Goal: Task Accomplishment & Management: Use online tool/utility

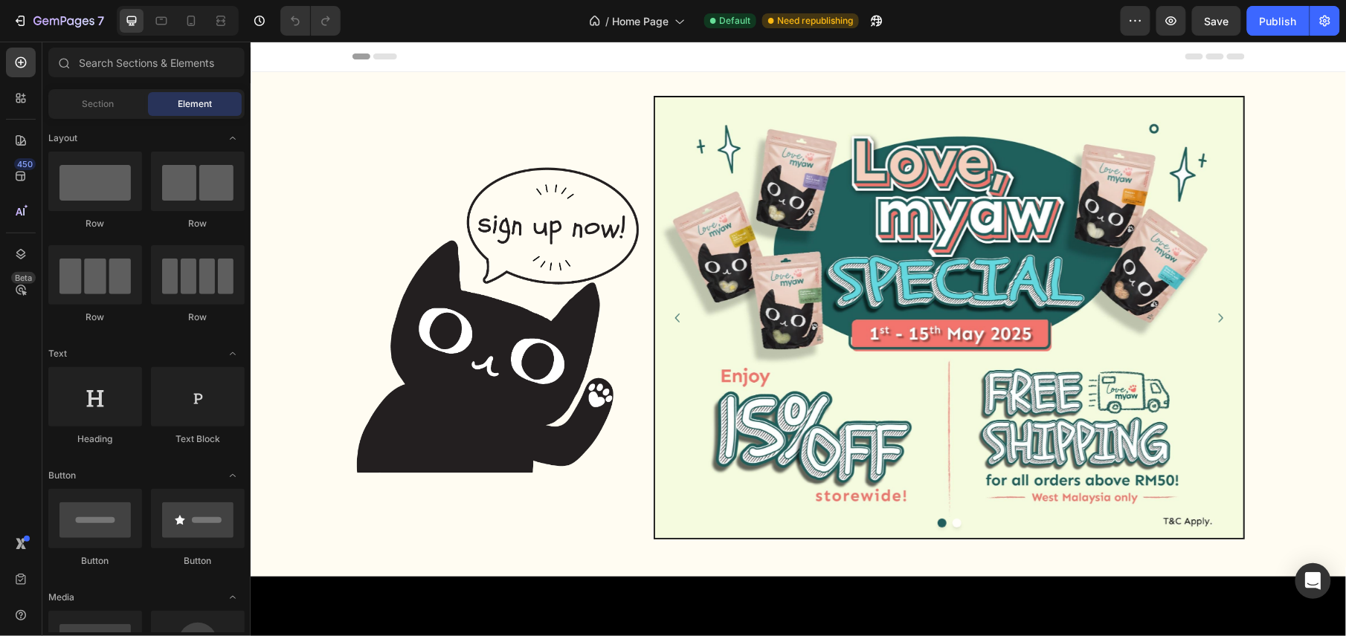
click at [904, 334] on img at bounding box center [948, 317] width 588 height 441
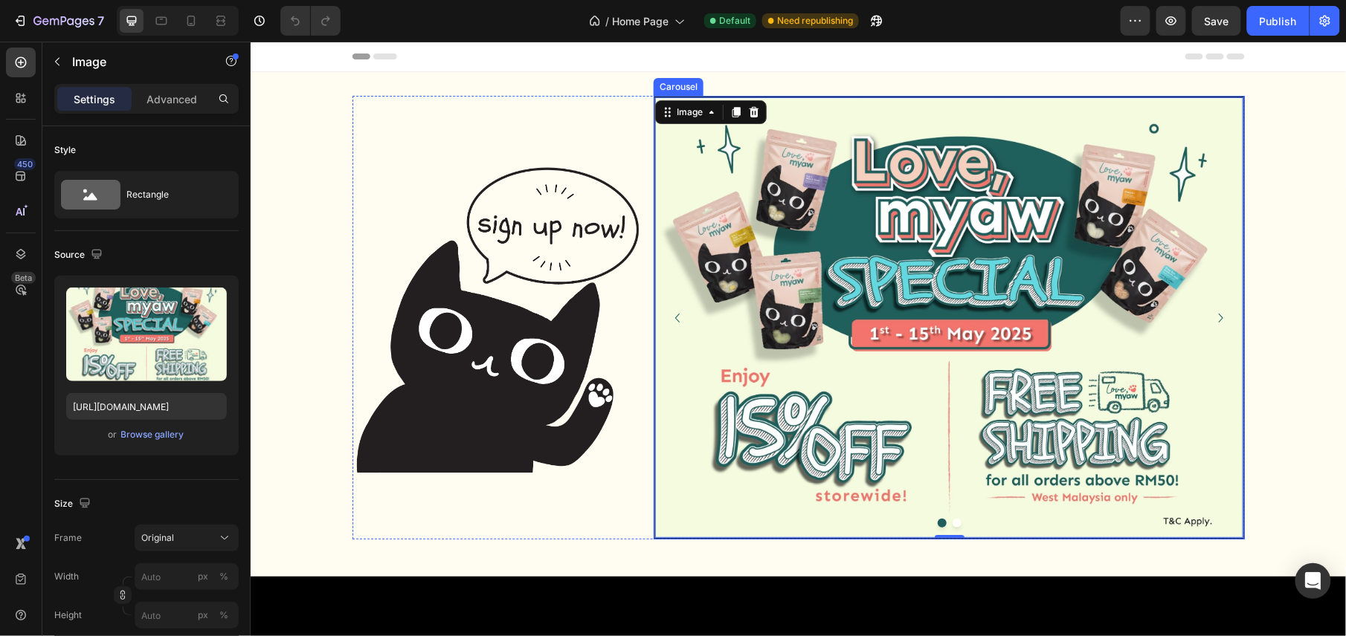
click at [952, 526] on button "Dot" at bounding box center [956, 522] width 9 height 9
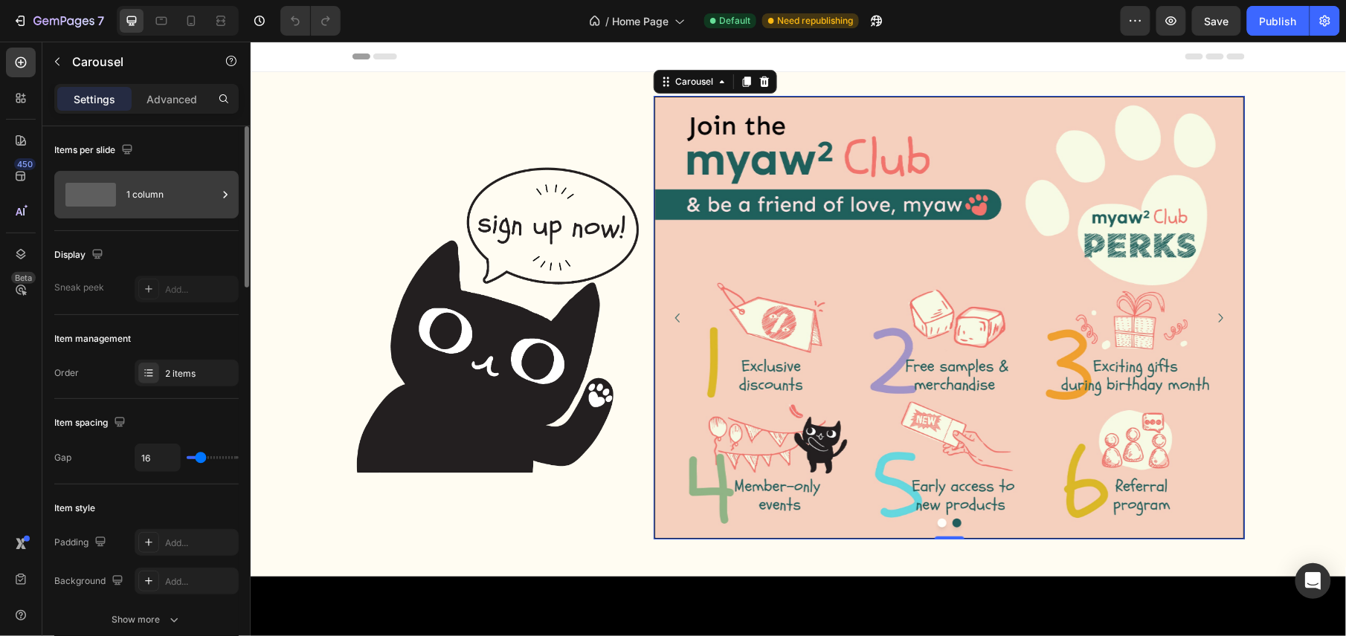
click at [184, 199] on div "1 column" at bounding box center [171, 195] width 91 height 34
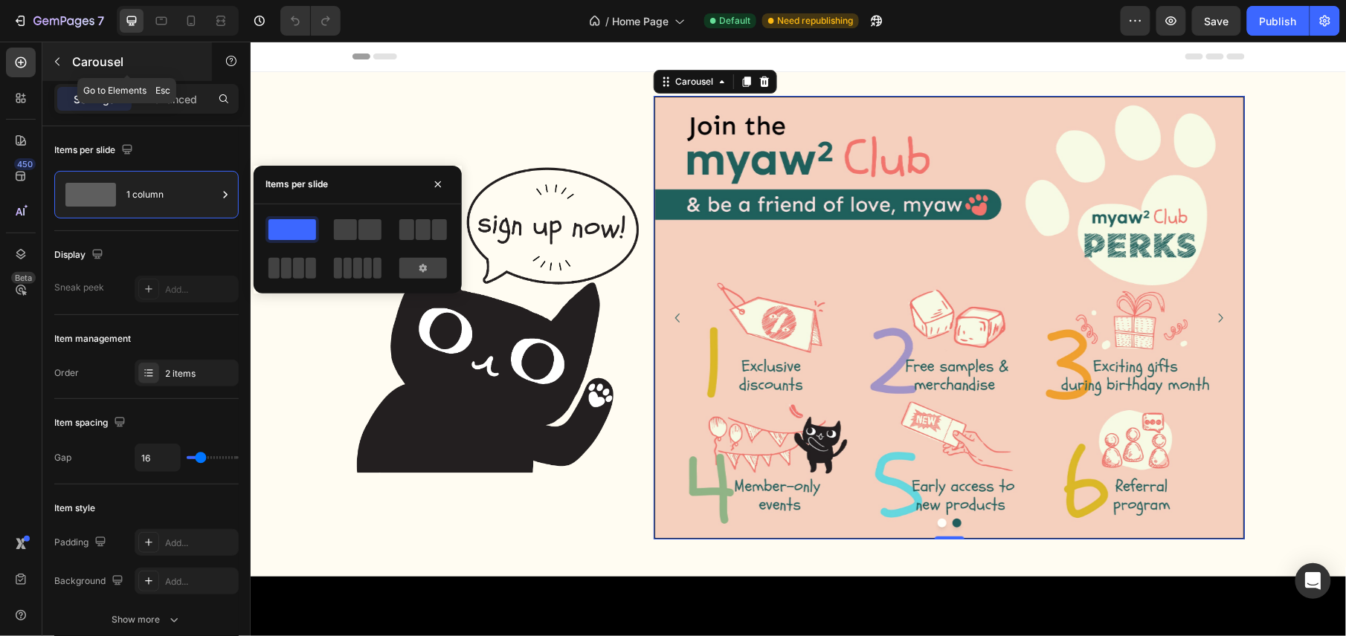
click at [57, 60] on icon "button" at bounding box center [57, 62] width 4 height 8
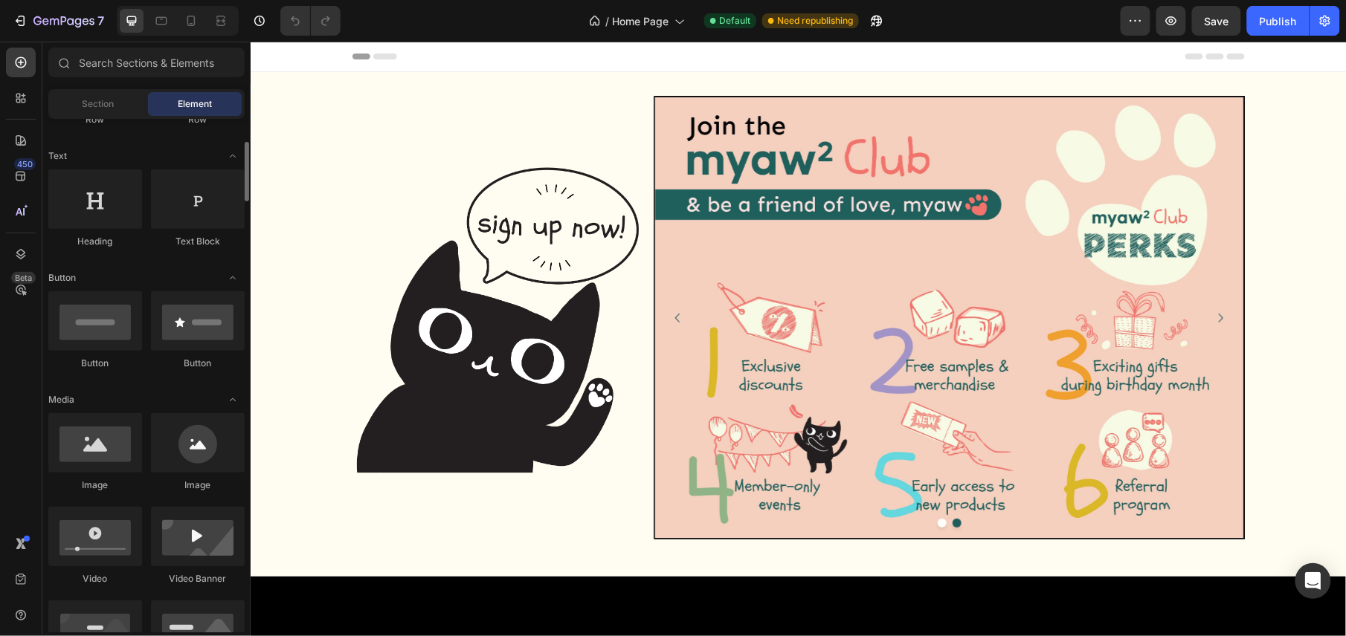
scroll to position [297, 0]
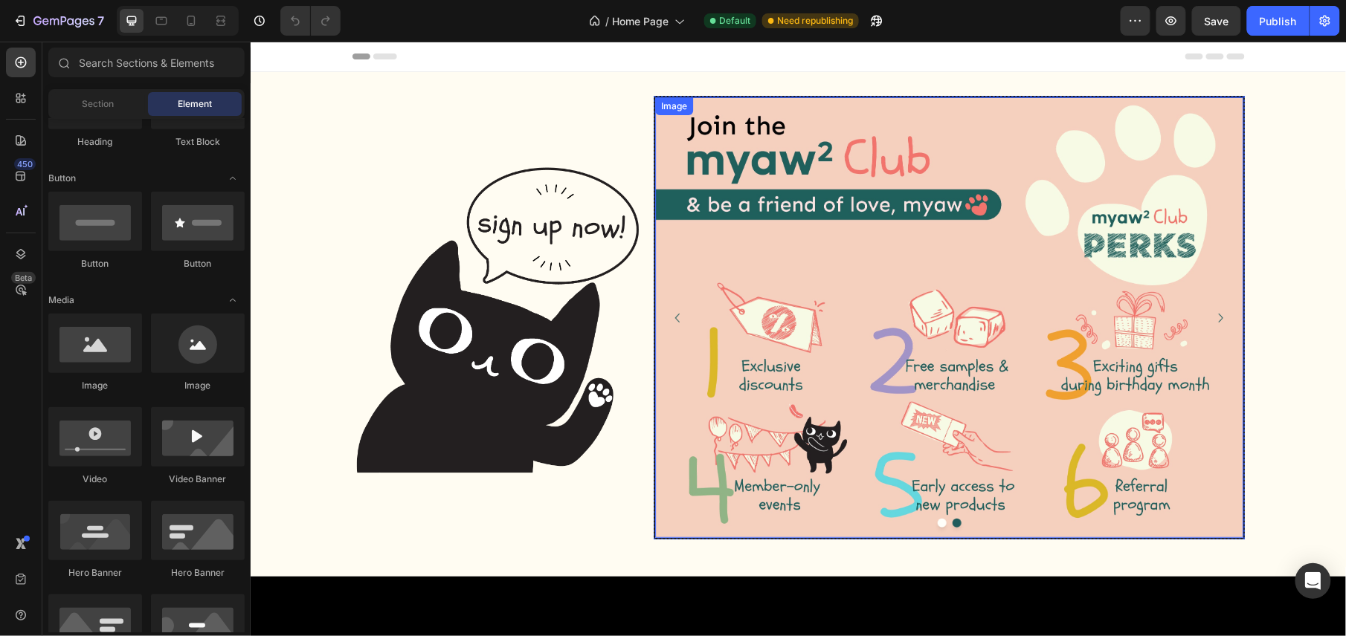
click at [902, 318] on img at bounding box center [948, 317] width 588 height 441
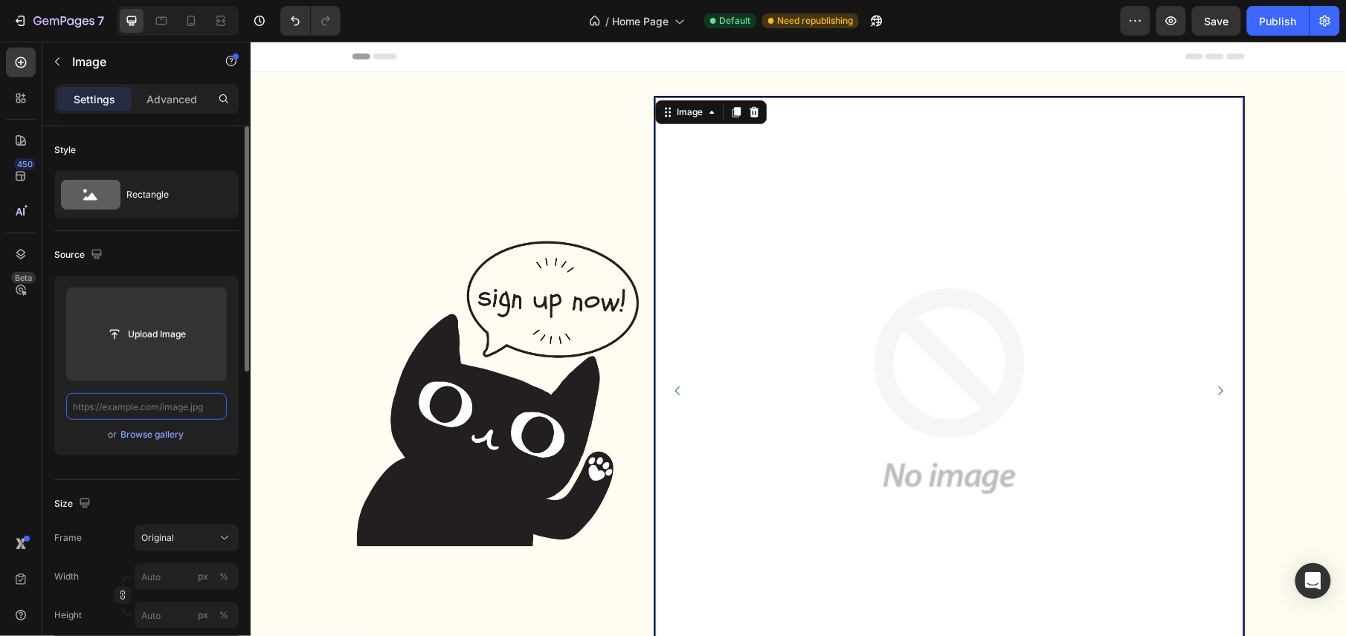
scroll to position [0, 0]
click at [688, 110] on div "Image" at bounding box center [689, 111] width 32 height 13
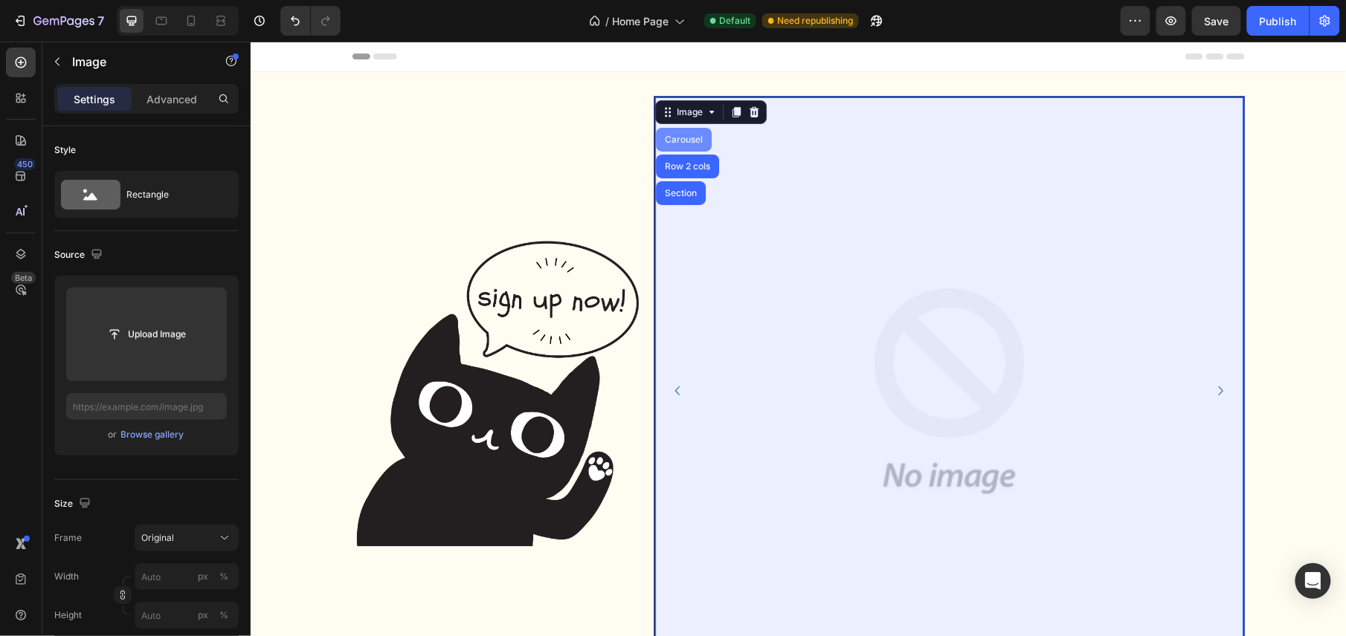
click at [676, 135] on div "Carousel" at bounding box center [683, 139] width 44 height 9
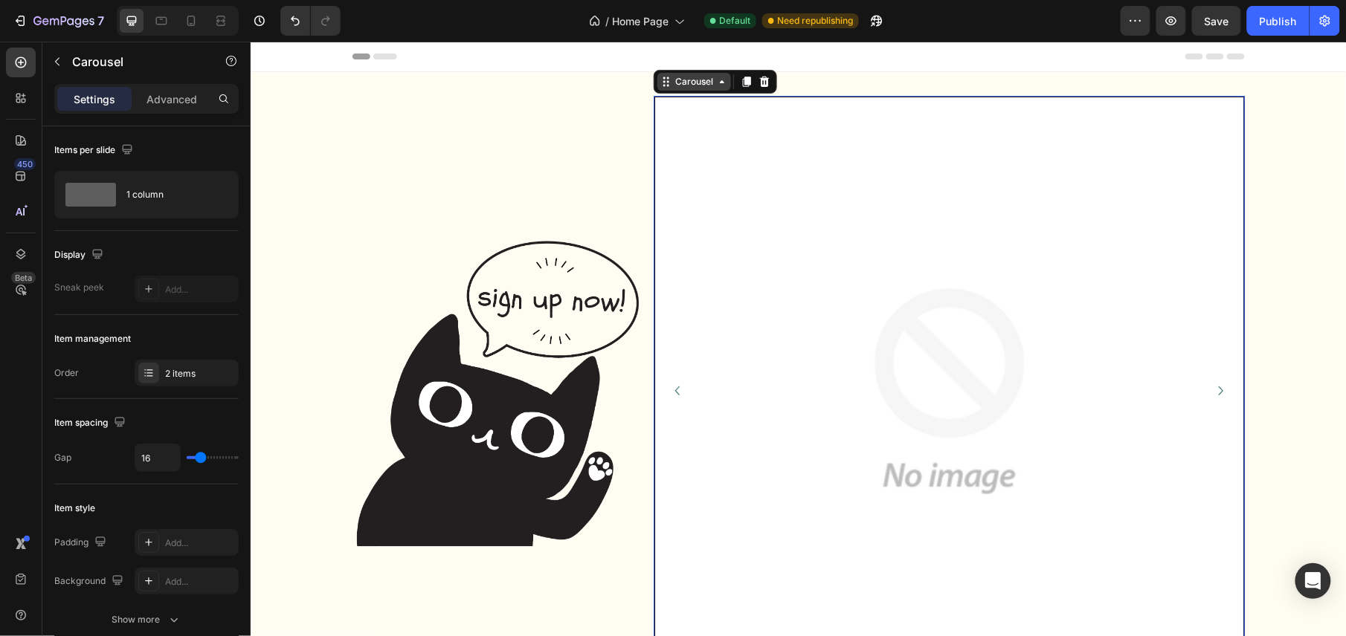
click at [684, 86] on div "Carousel" at bounding box center [693, 80] width 44 height 13
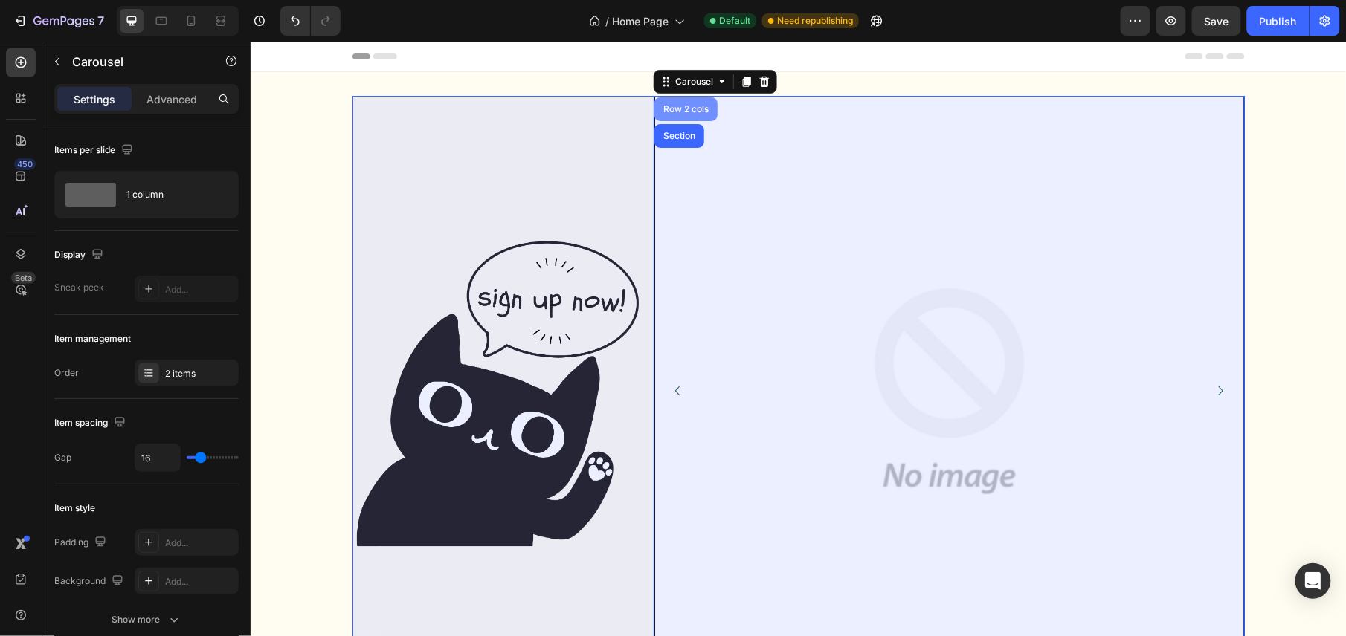
click at [683, 106] on div "Row 2 cols" at bounding box center [684, 108] width 51 height 9
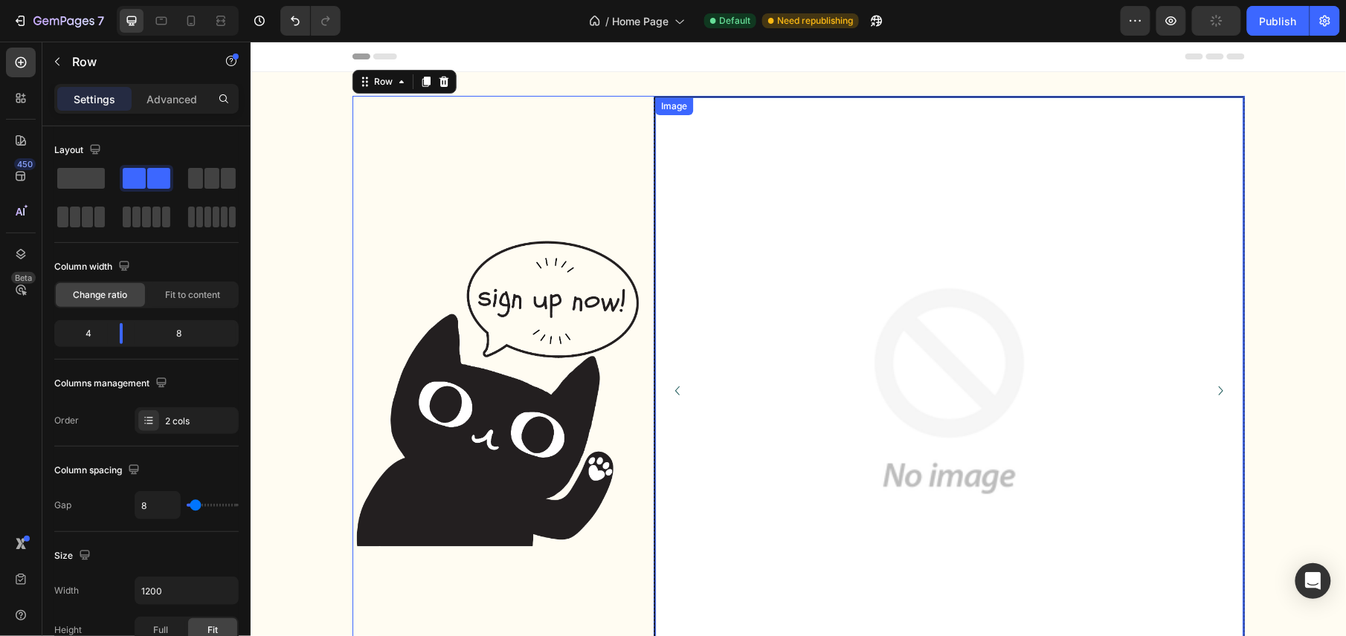
click at [1007, 336] on img at bounding box center [948, 391] width 588 height 588
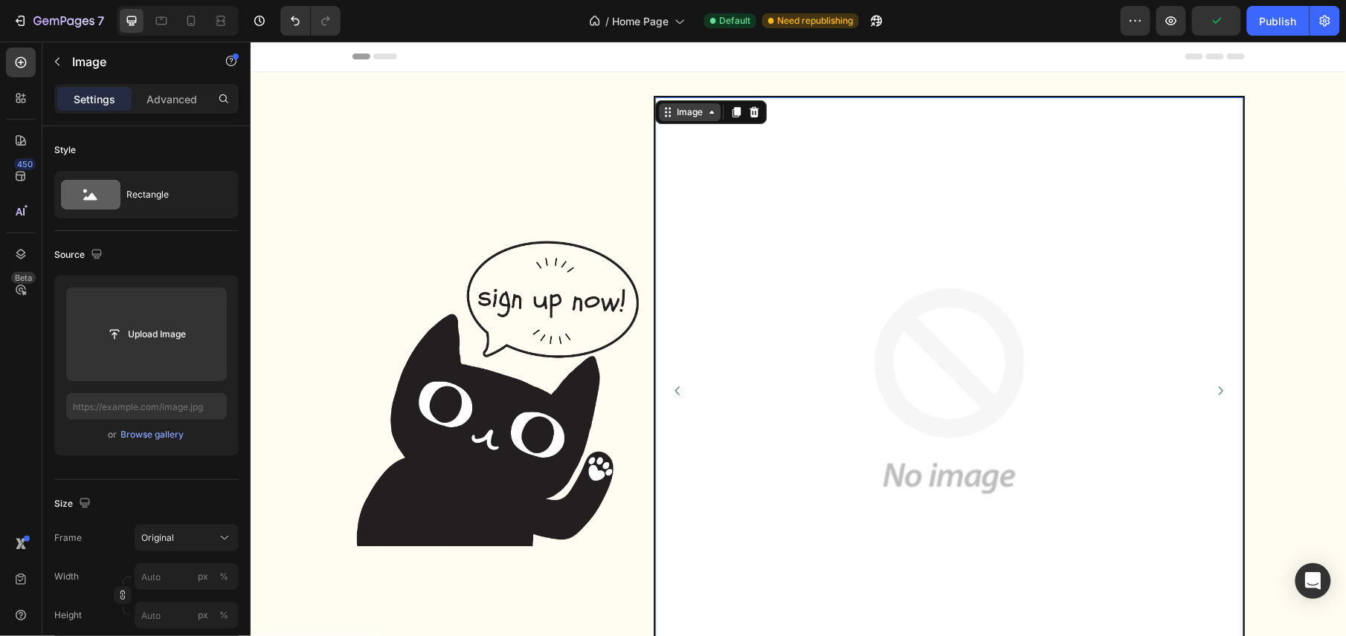
click at [682, 116] on div "Image" at bounding box center [689, 111] width 32 height 13
click at [747, 113] on icon at bounding box center [753, 112] width 12 height 12
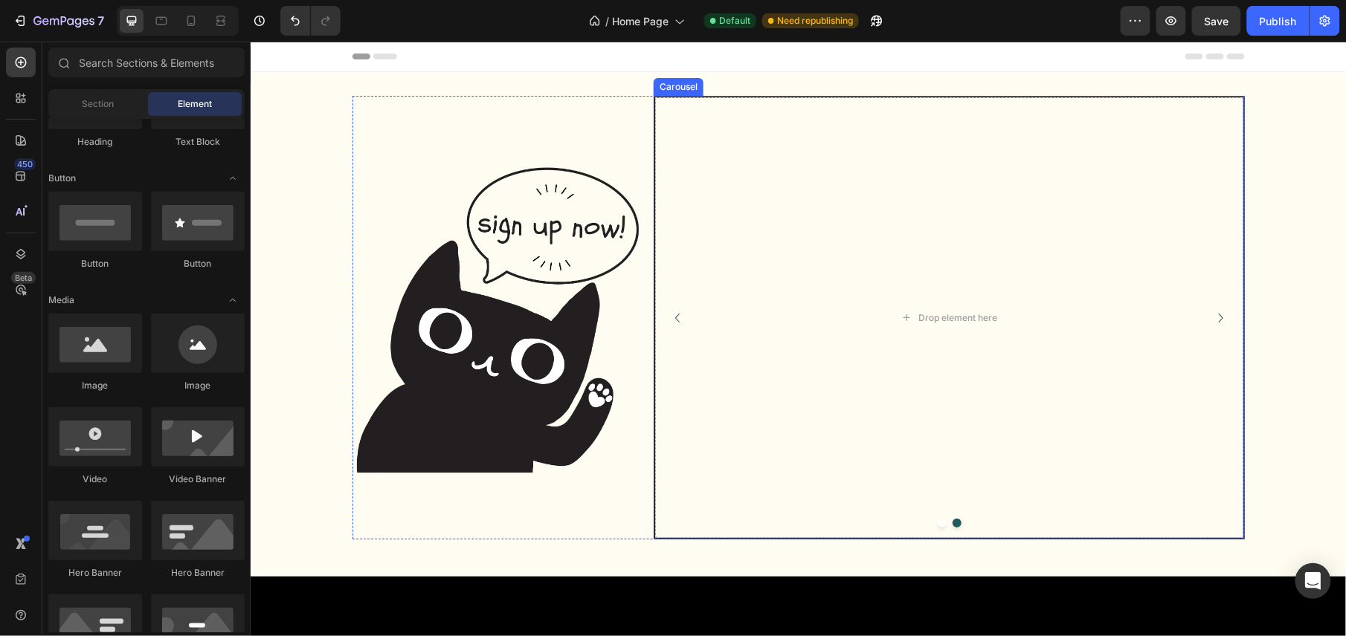
click at [939, 523] on div at bounding box center [948, 522] width 591 height 9
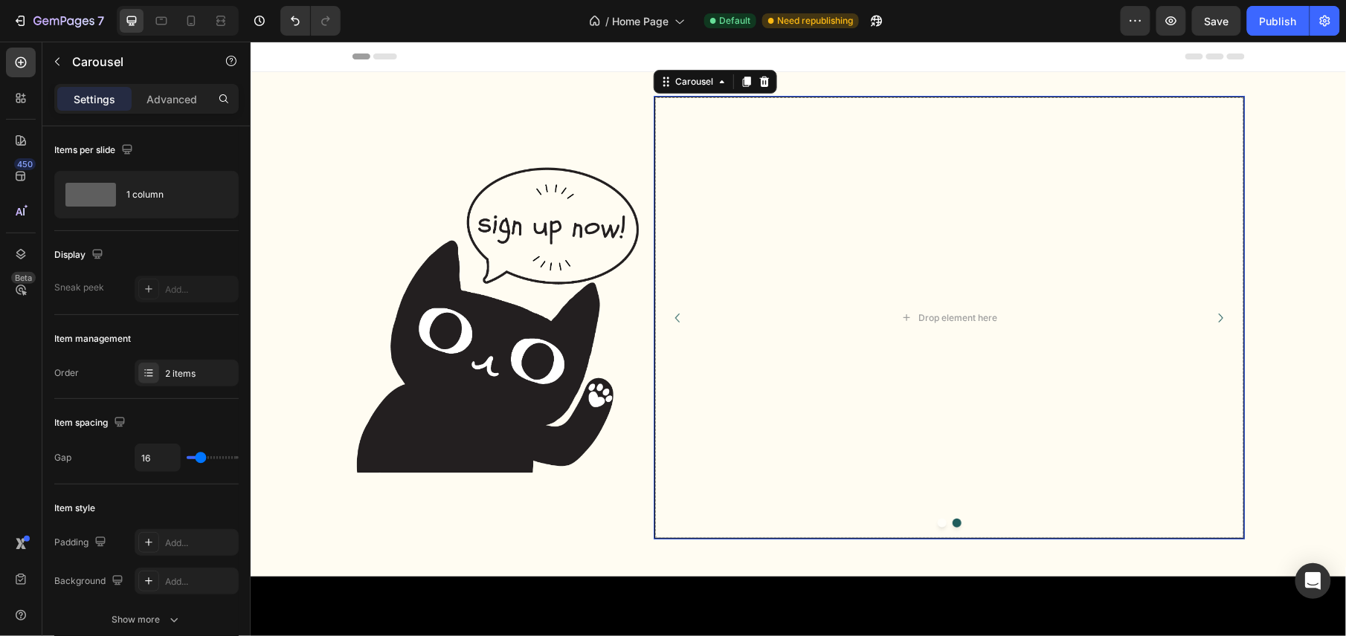
click at [937, 524] on button "Dot" at bounding box center [941, 522] width 9 height 9
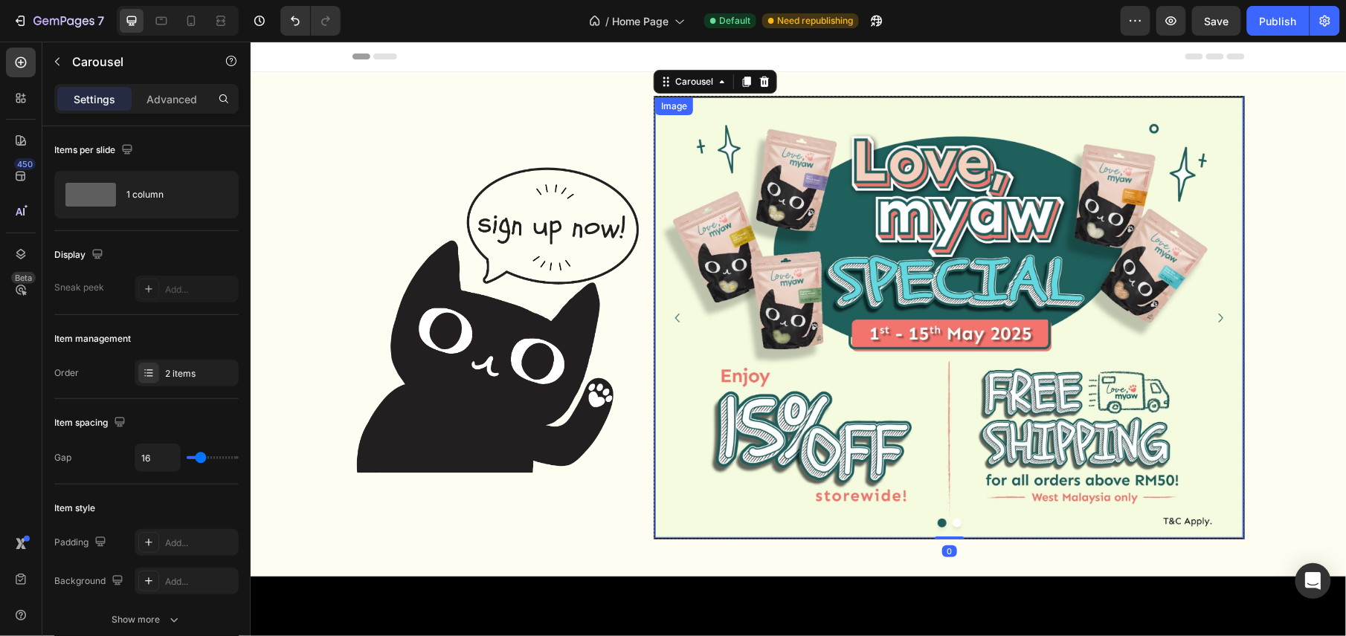
click at [778, 182] on img at bounding box center [948, 317] width 588 height 441
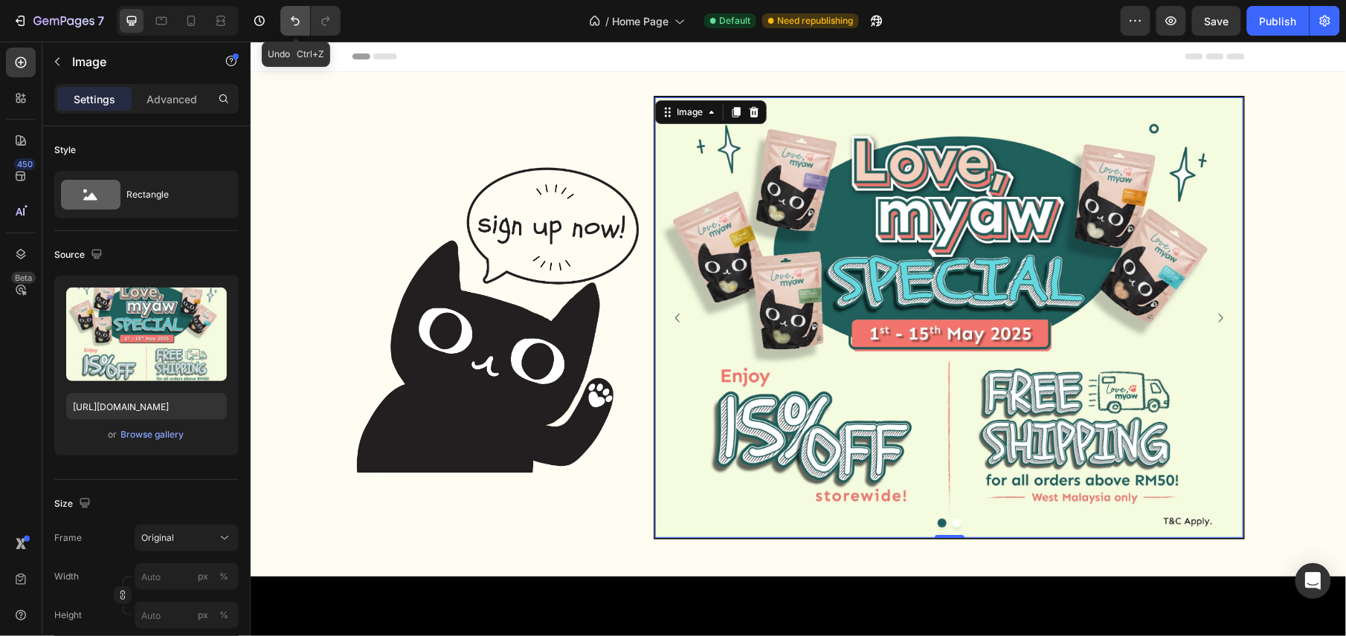
click at [289, 16] on icon "Undo/Redo" at bounding box center [295, 20] width 15 height 15
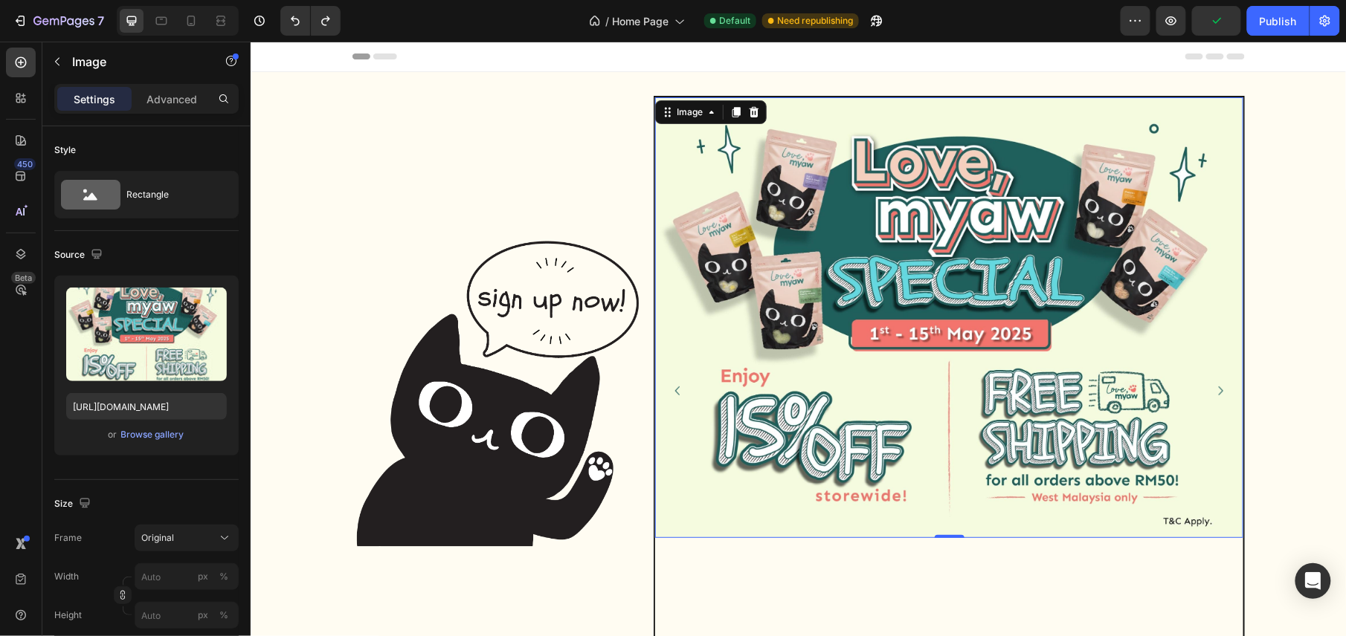
scroll to position [99, 0]
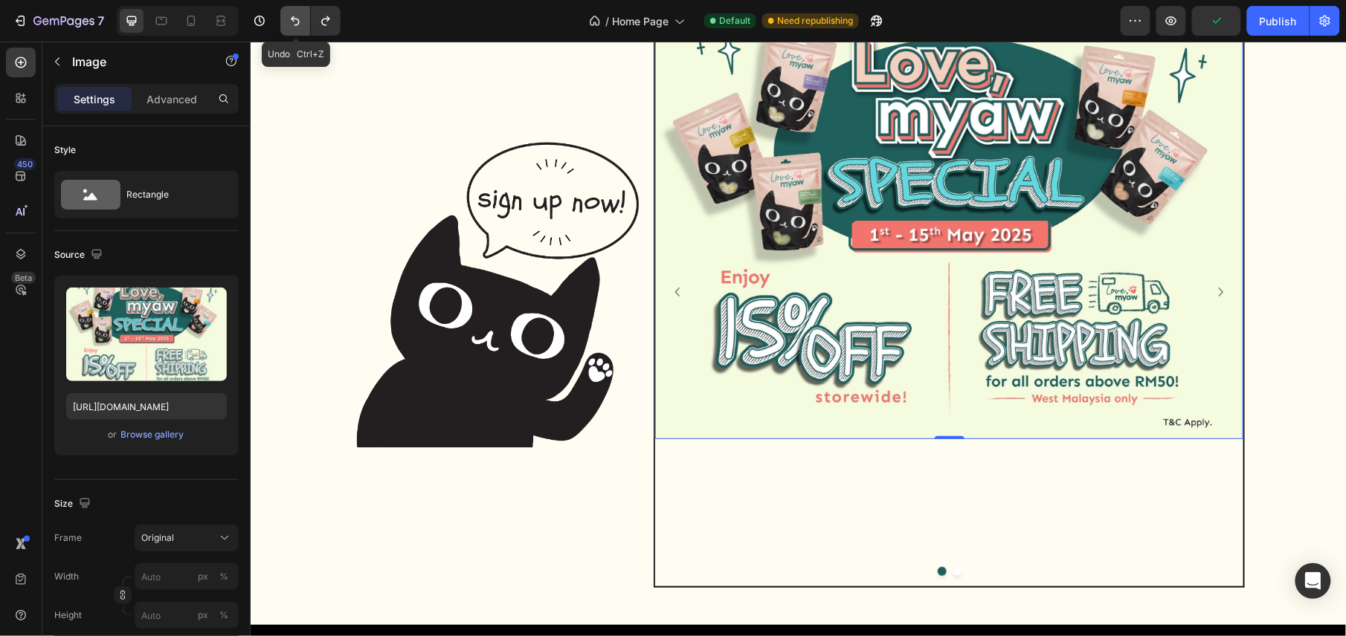
click at [294, 24] on icon "Undo/Redo" at bounding box center [295, 20] width 15 height 15
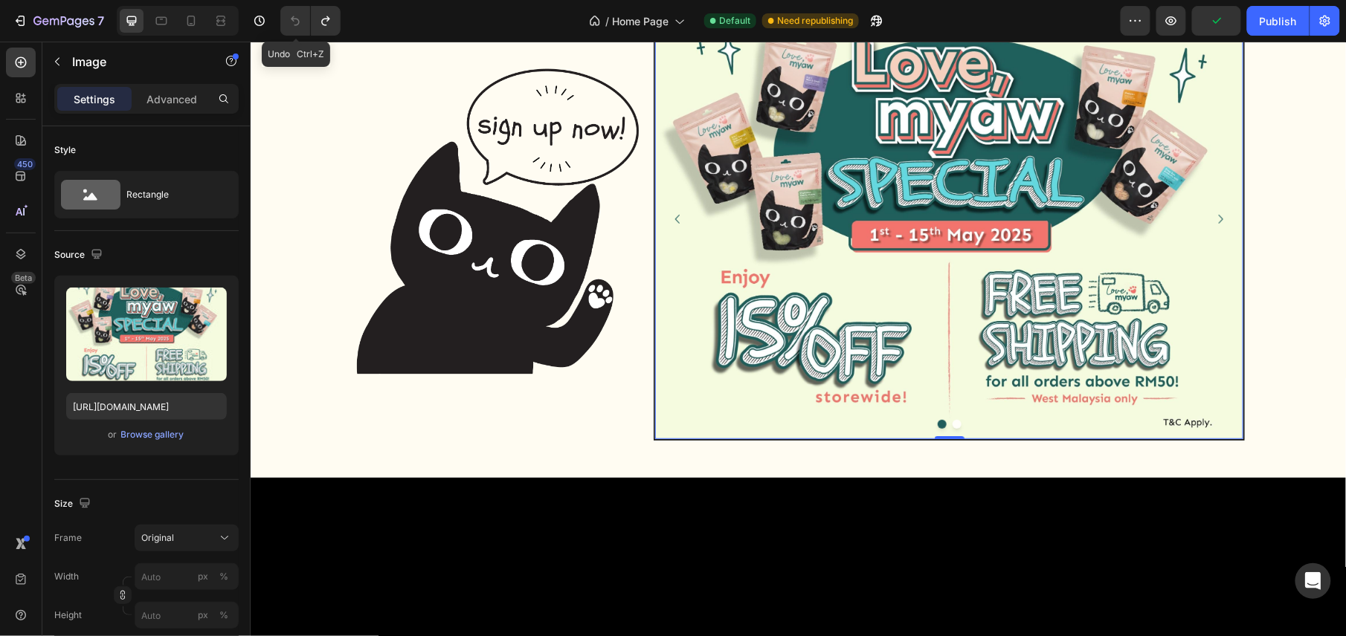
scroll to position [25, 0]
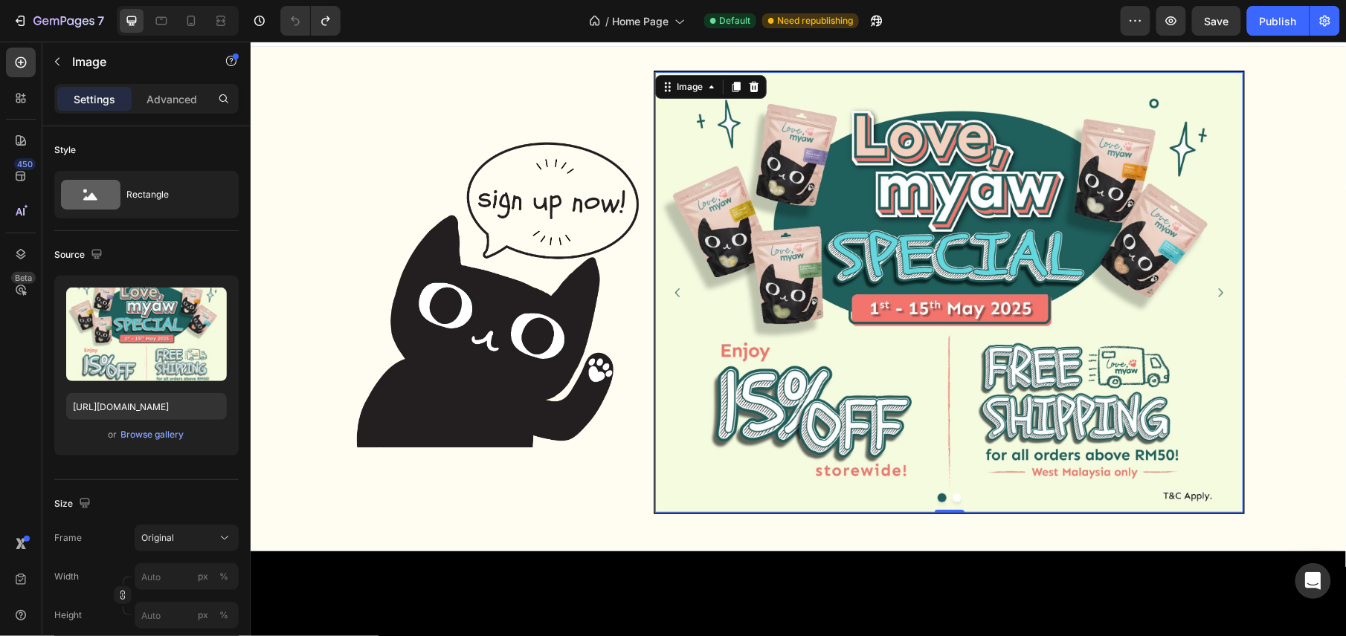
click at [859, 191] on img at bounding box center [948, 291] width 588 height 441
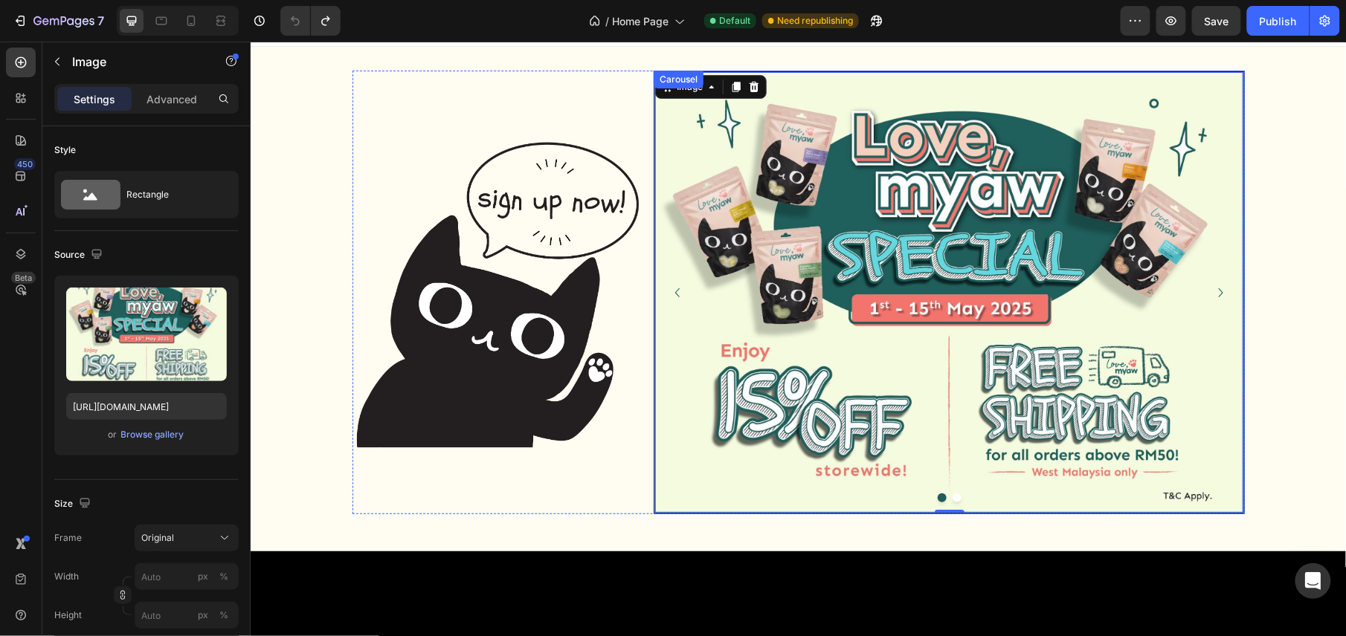
click at [952, 500] on button "Dot" at bounding box center [956, 497] width 9 height 9
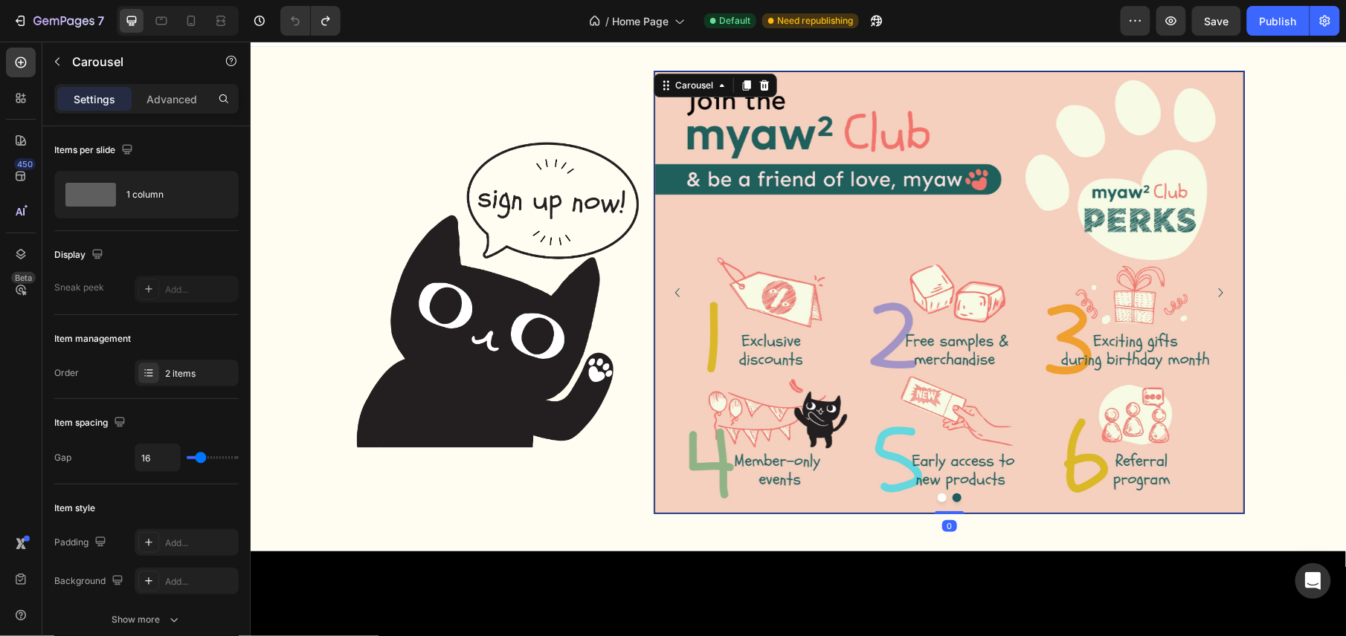
click at [937, 494] on button "Dot" at bounding box center [941, 497] width 9 height 9
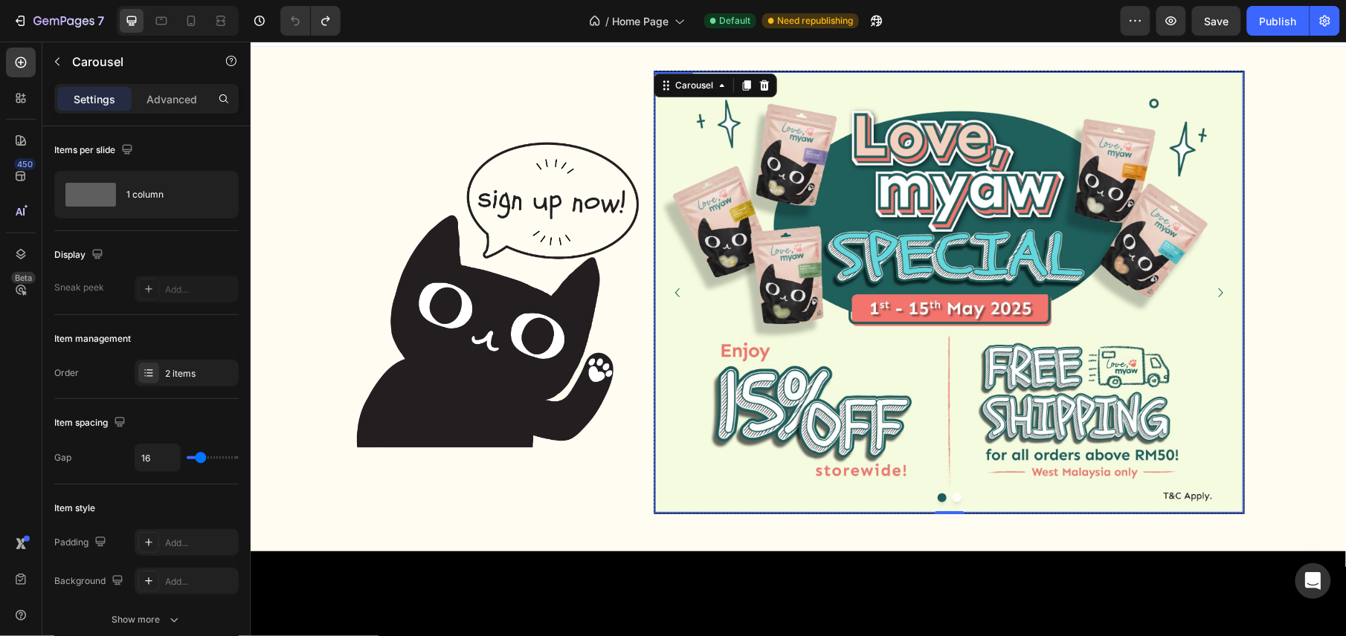
click at [710, 128] on img at bounding box center [948, 291] width 588 height 441
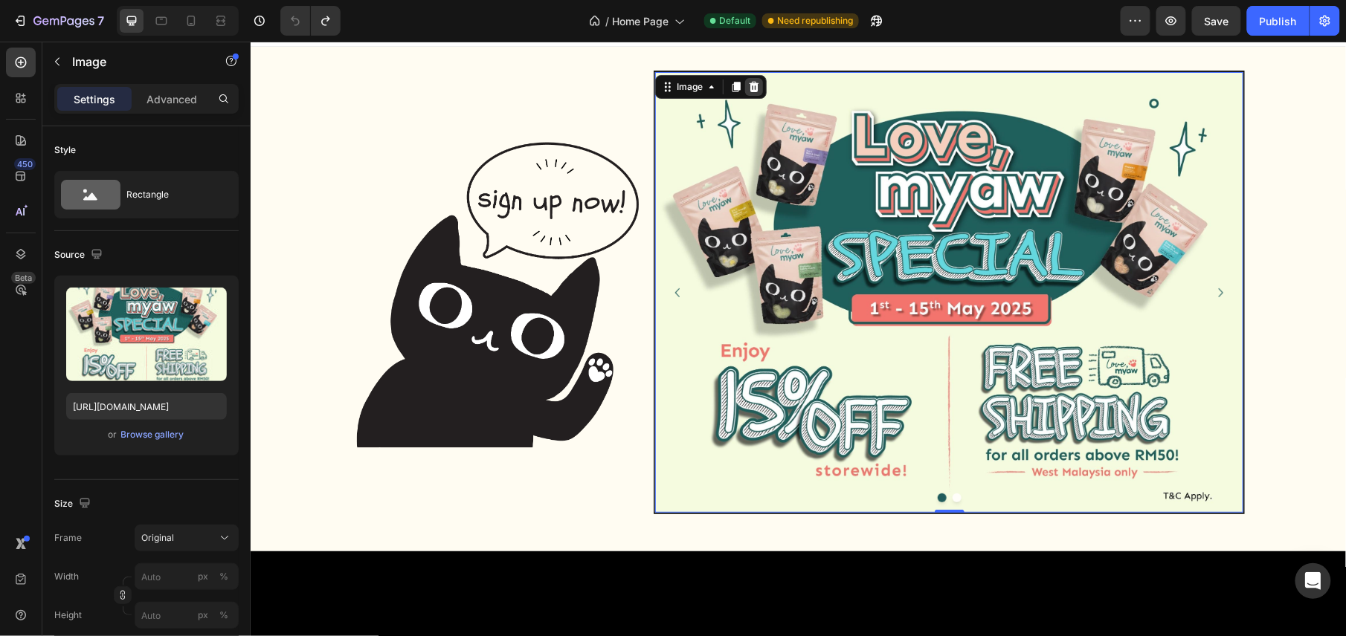
click at [747, 84] on icon at bounding box center [753, 86] width 12 height 12
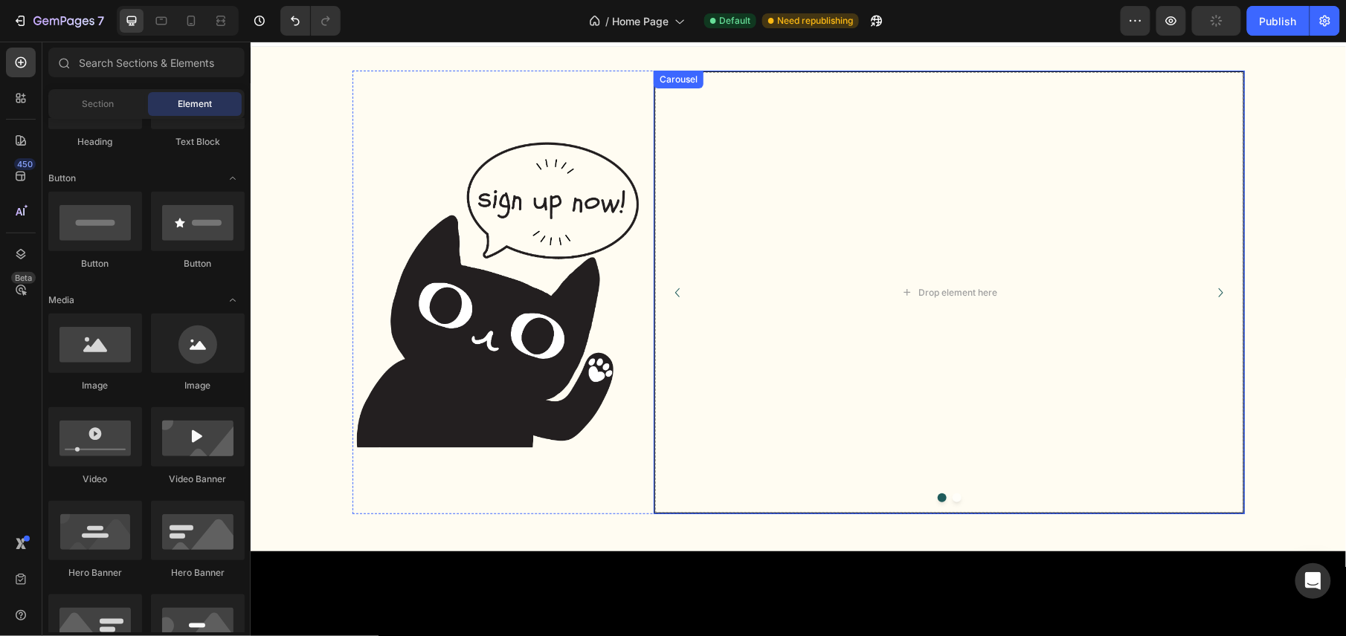
click at [952, 500] on button "Dot" at bounding box center [956, 497] width 9 height 9
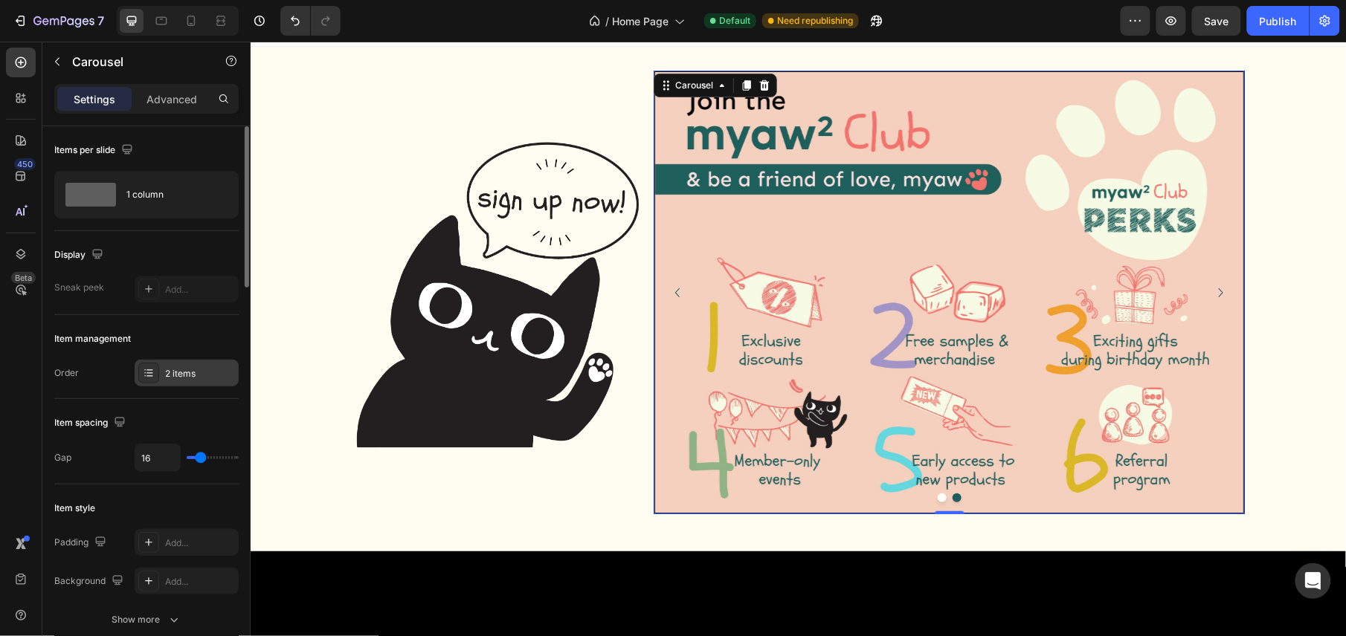
click at [146, 378] on icon at bounding box center [149, 373] width 12 height 12
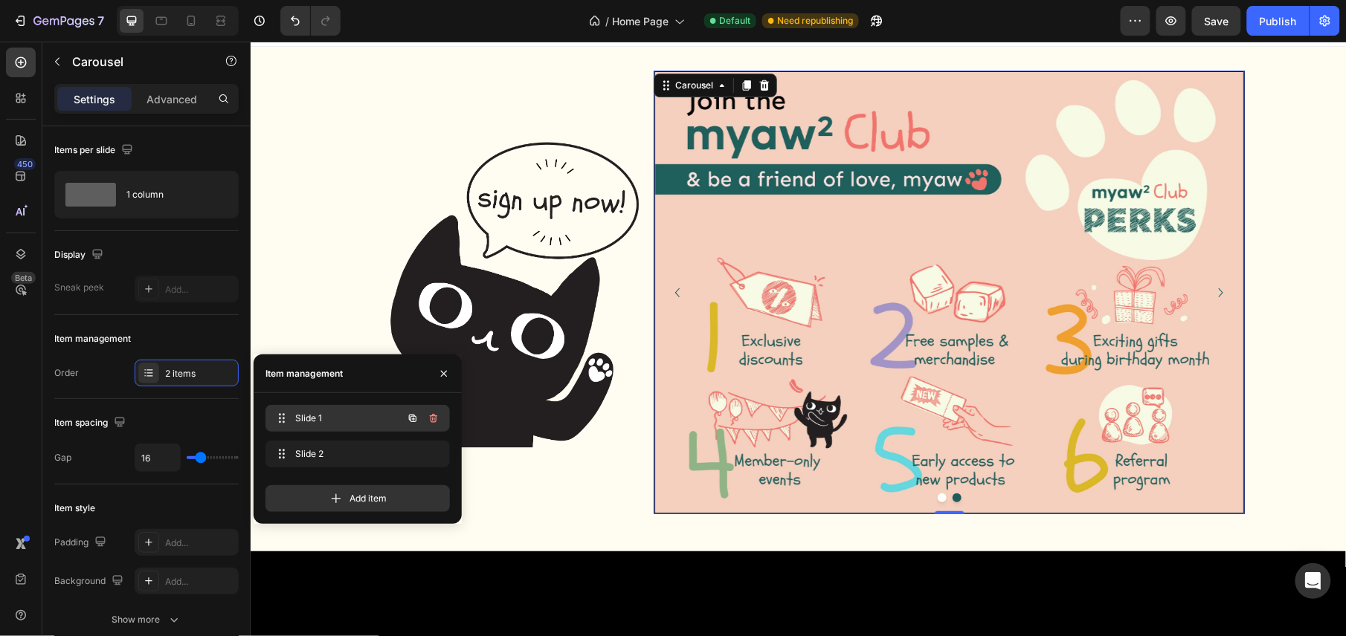
click at [299, 415] on span "Slide 1" at bounding box center [337, 418] width 84 height 13
click at [430, 417] on icon "button" at bounding box center [434, 419] width 12 height 12
click at [420, 418] on div "Delete" at bounding box center [424, 418] width 28 height 13
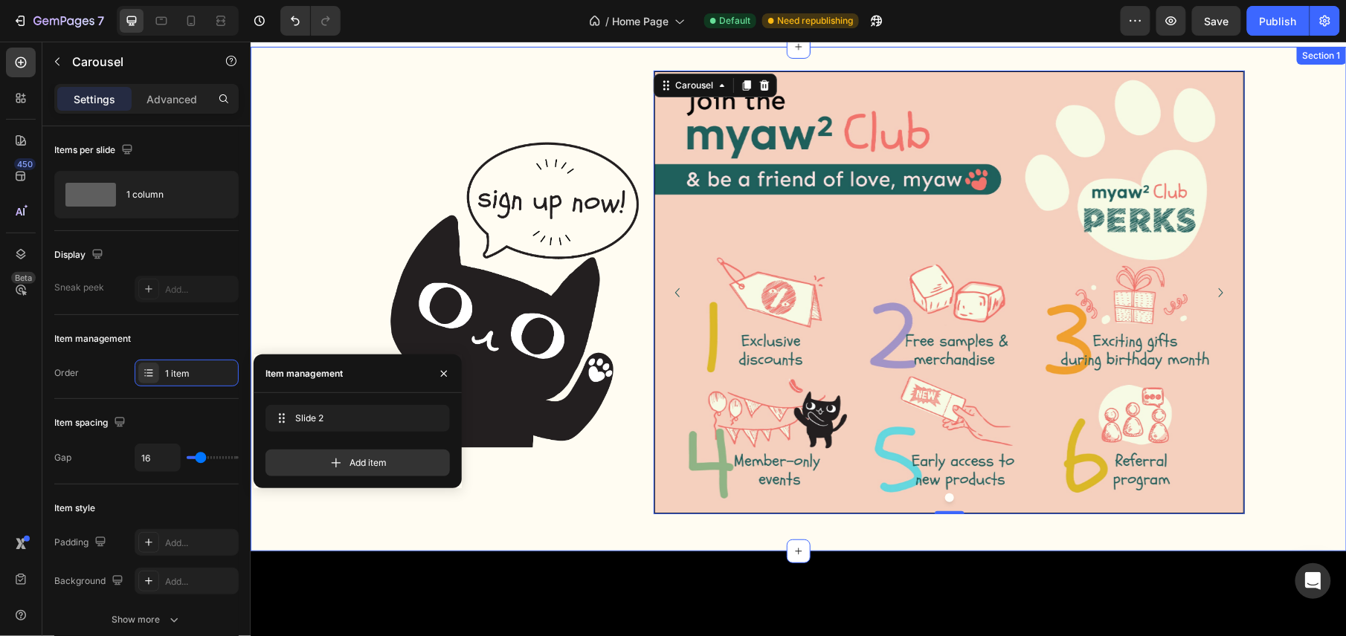
click at [276, 514] on div "Image Image Carousel 0 Row Section 1" at bounding box center [798, 298] width 1096 height 505
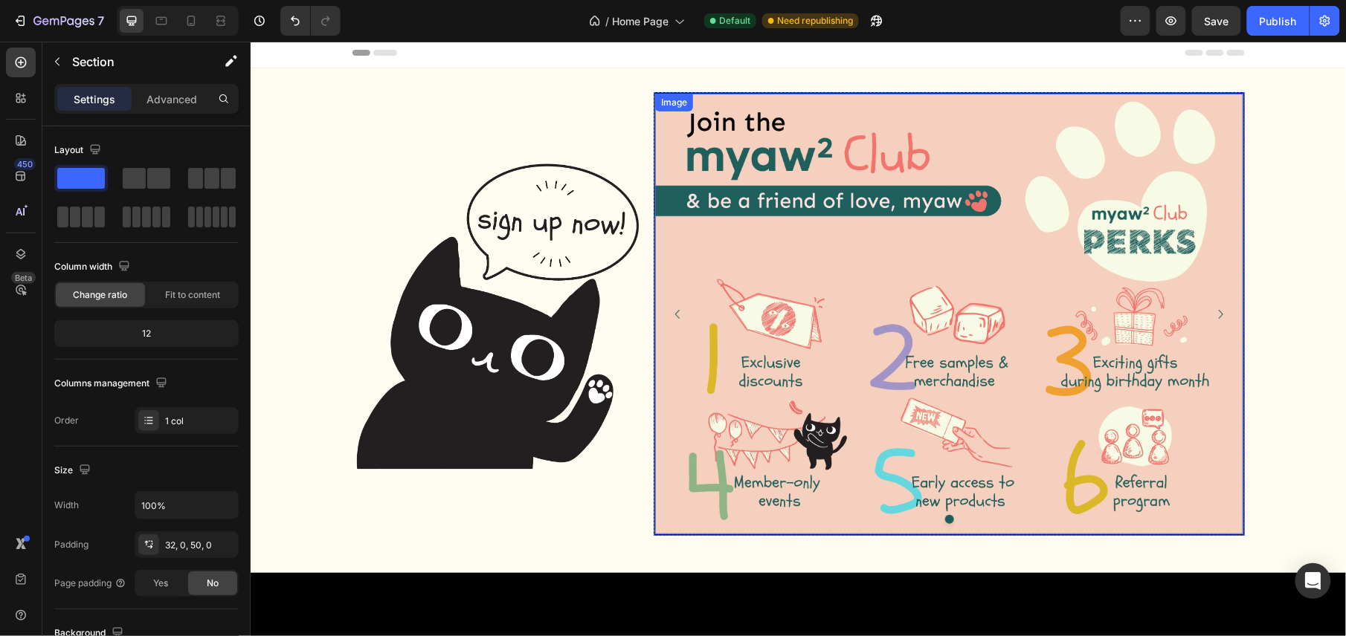
scroll to position [0, 0]
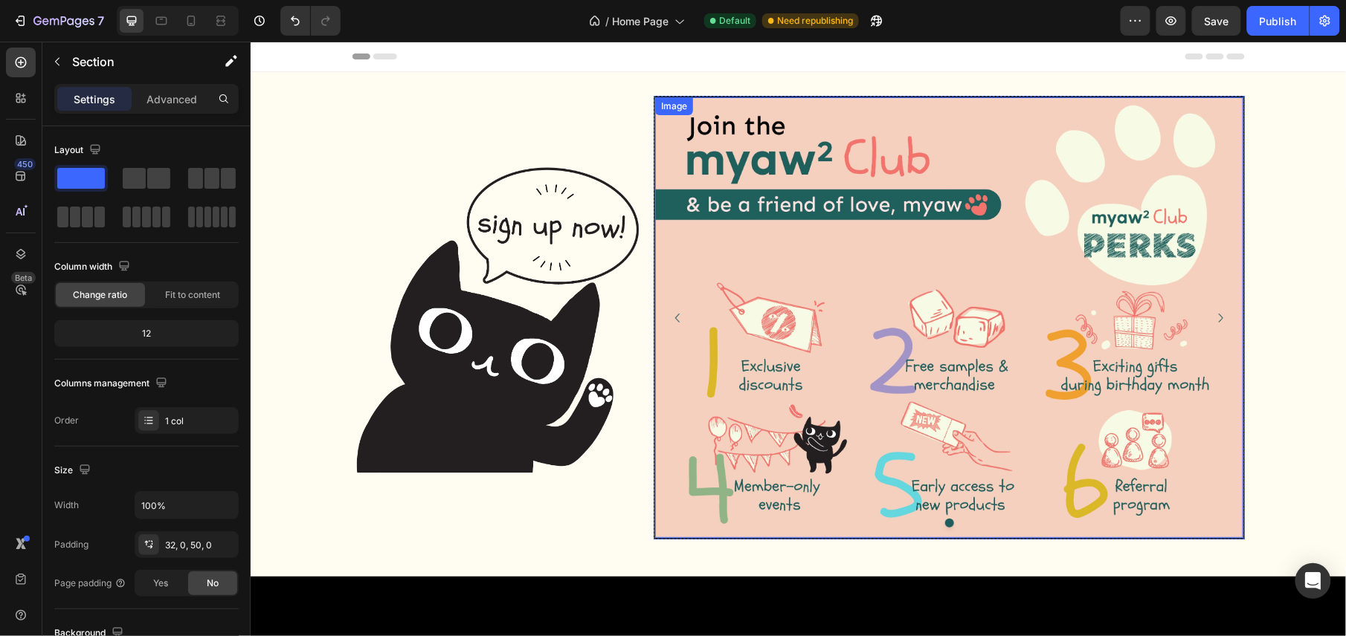
click at [970, 274] on img at bounding box center [948, 317] width 588 height 441
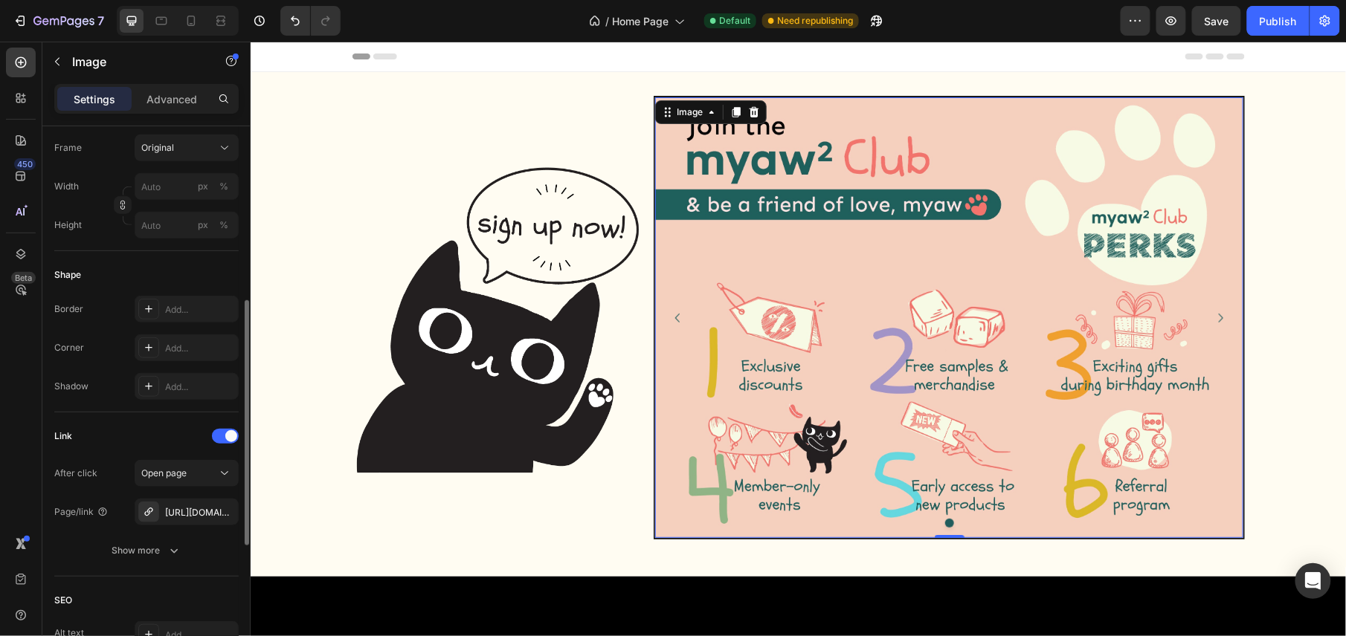
scroll to position [489, 0]
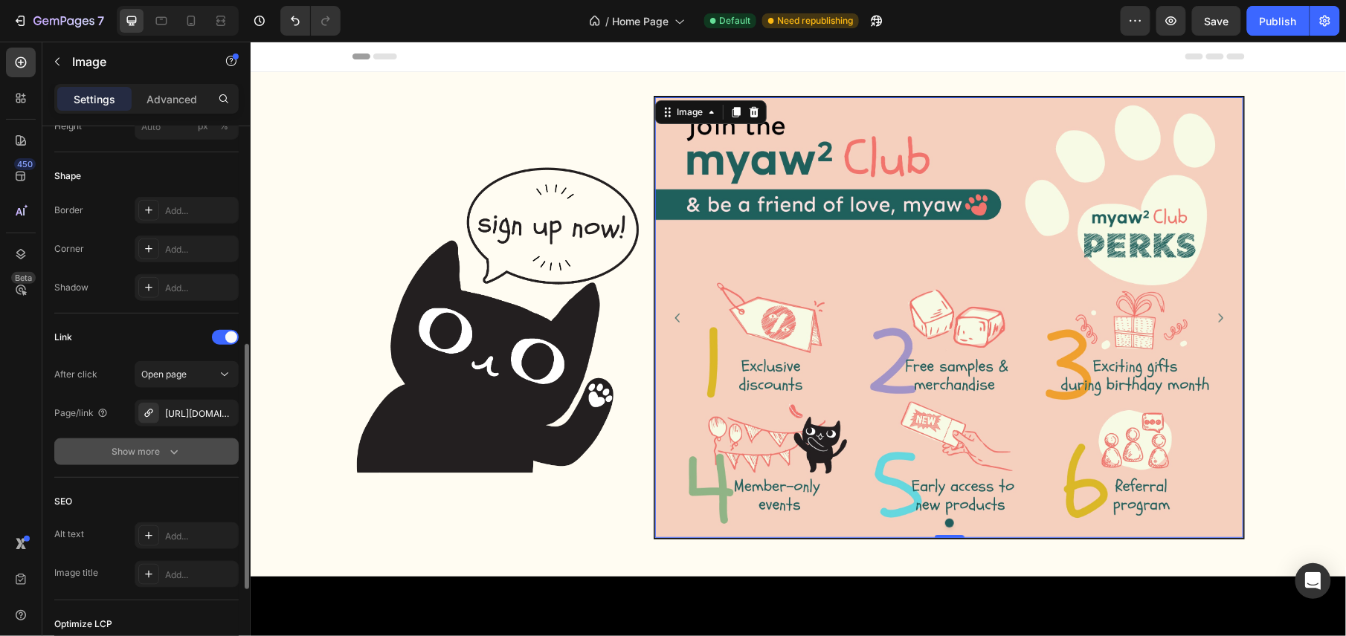
click at [122, 444] on button "Show more" at bounding box center [146, 452] width 184 height 27
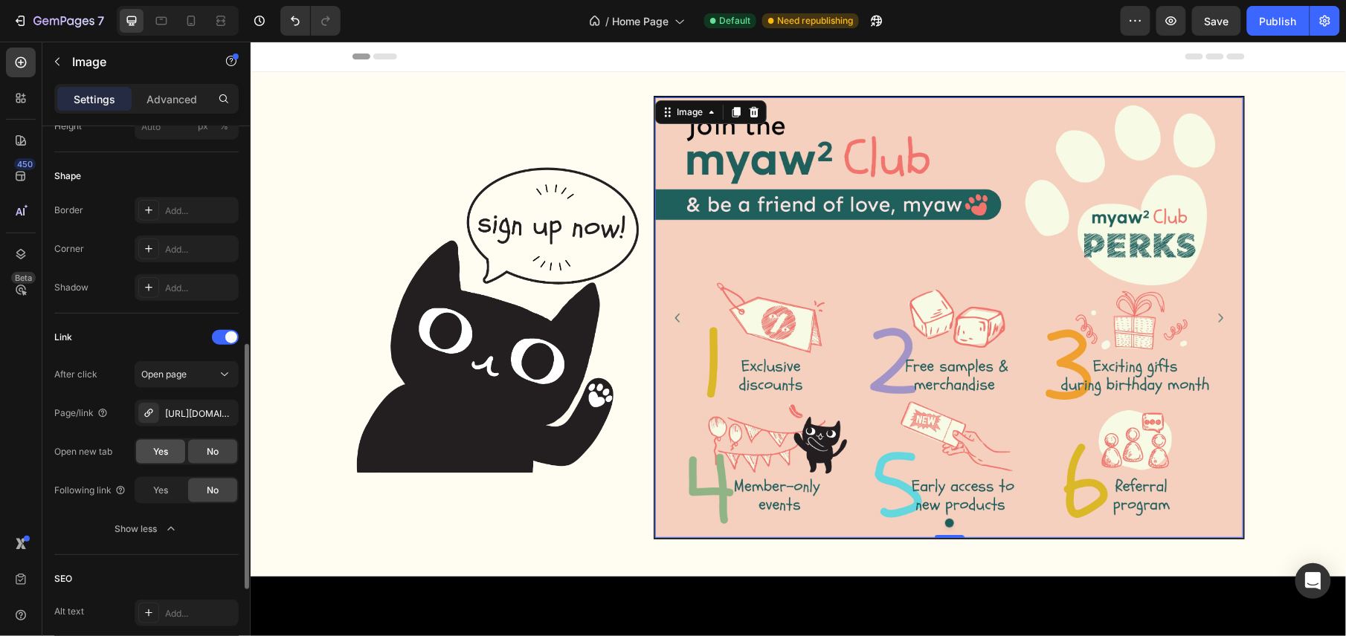
click at [155, 448] on span "Yes" at bounding box center [160, 451] width 15 height 13
click at [195, 450] on div "No" at bounding box center [212, 452] width 49 height 24
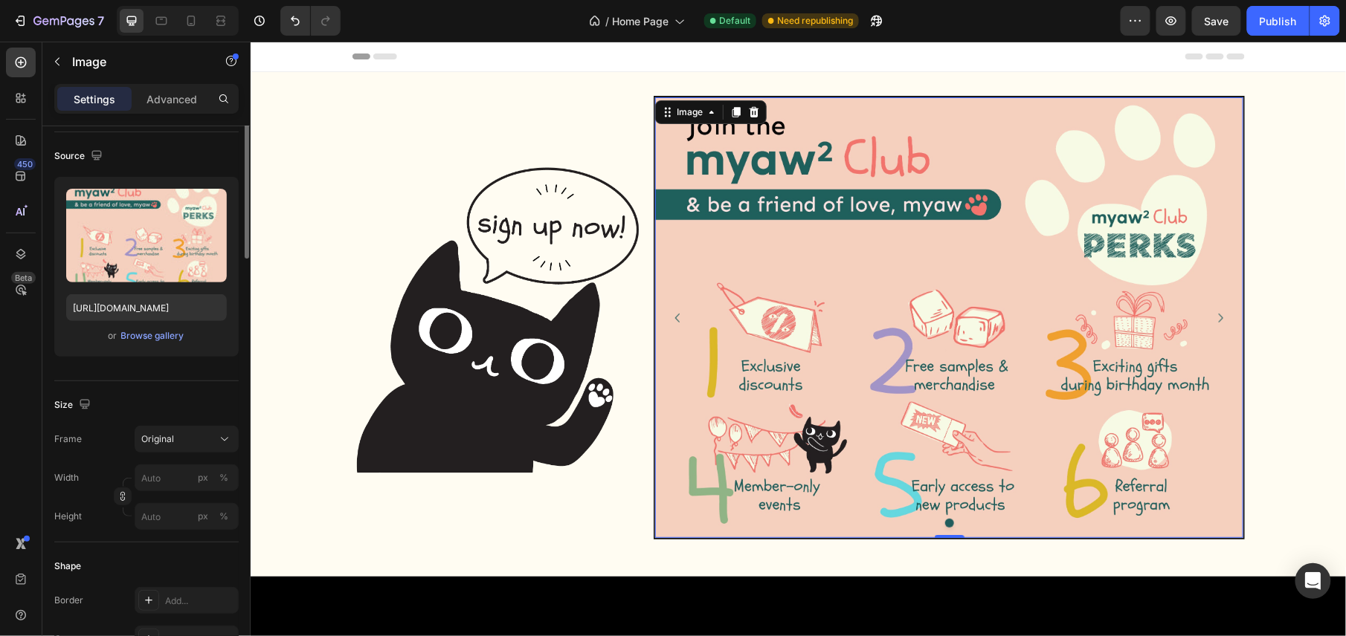
scroll to position [0, 0]
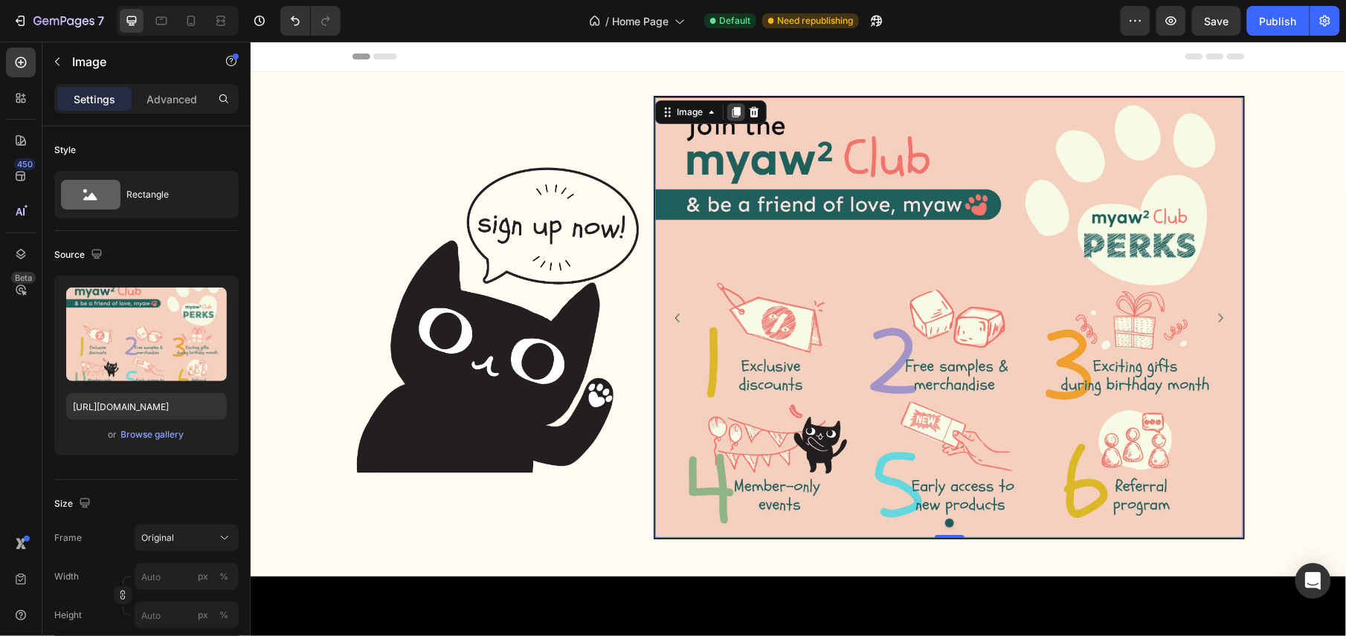
click at [729, 106] on icon at bounding box center [735, 112] width 12 height 12
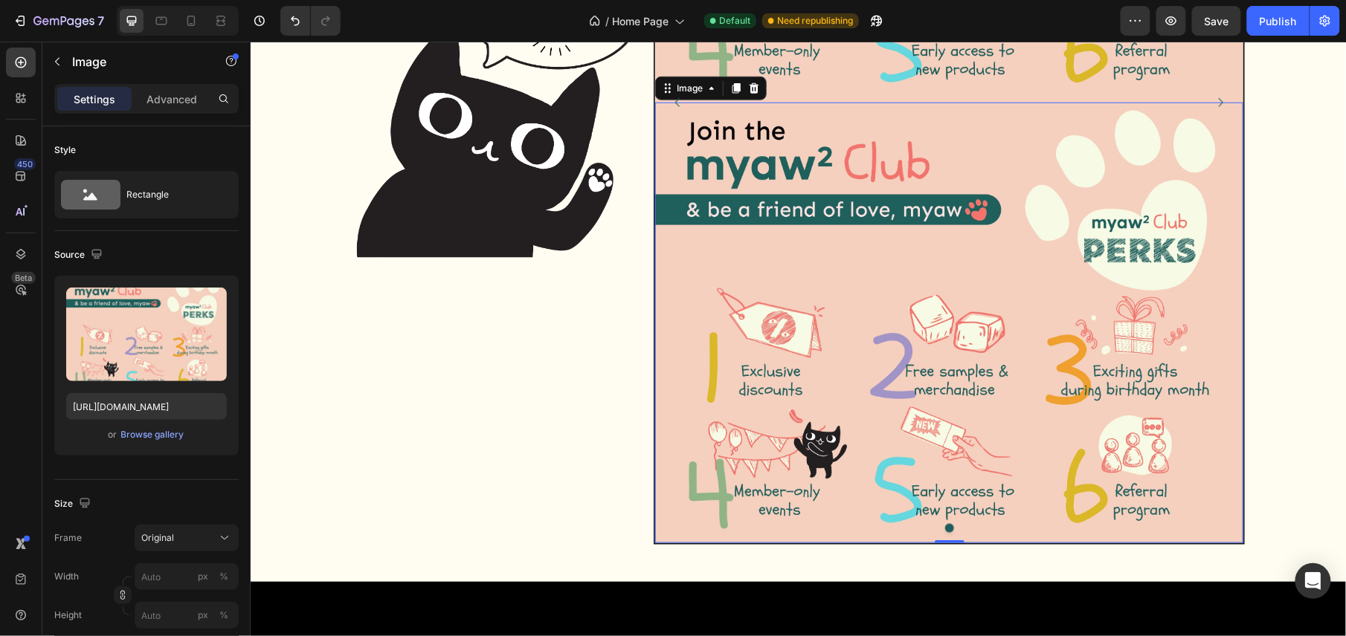
scroll to position [445, 0]
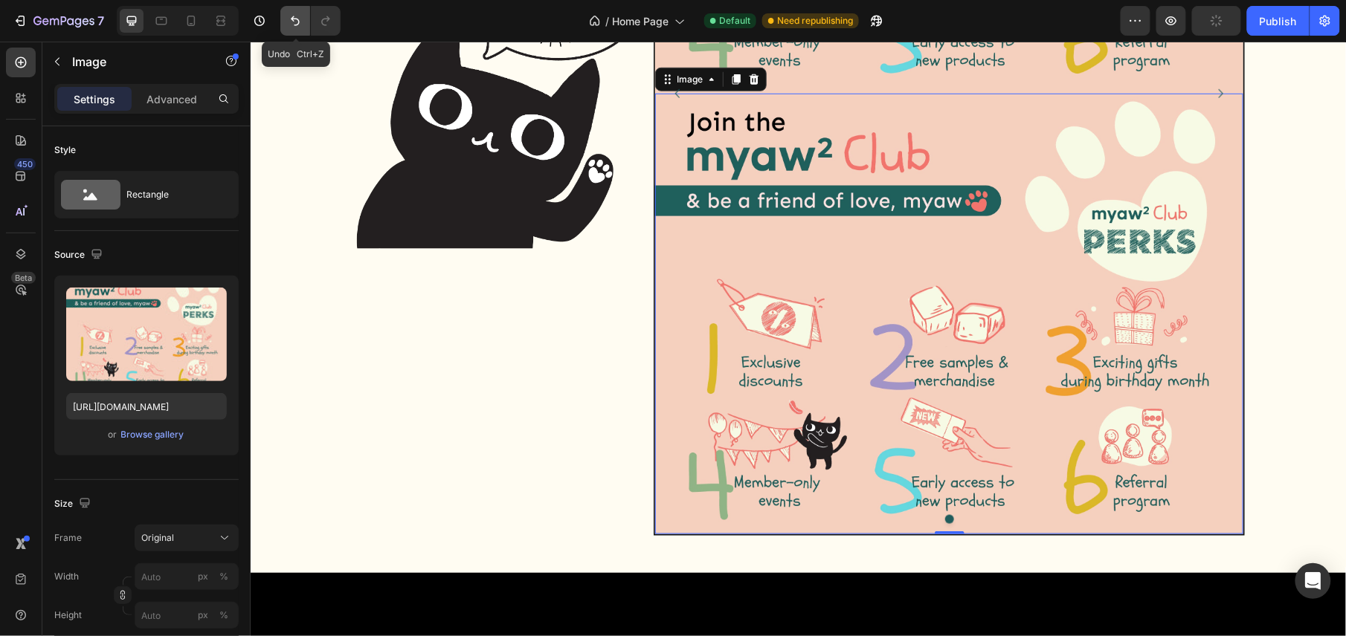
click at [300, 19] on icon "Undo/Redo" at bounding box center [295, 20] width 15 height 15
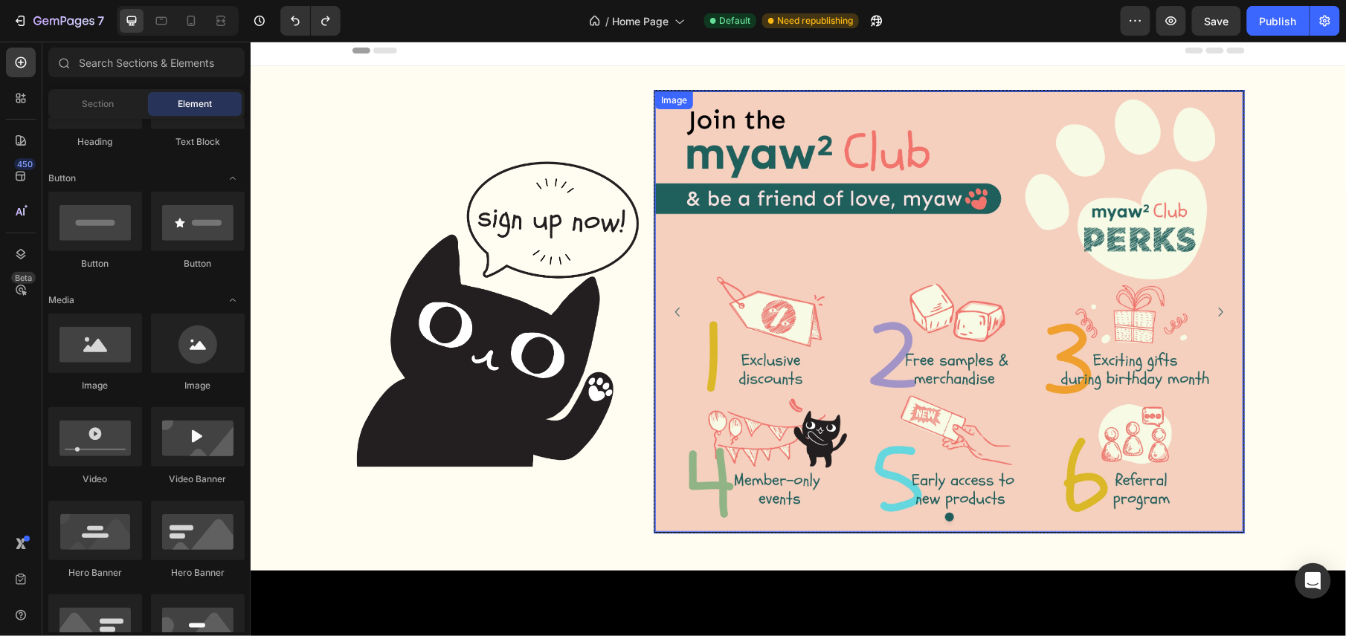
scroll to position [0, 0]
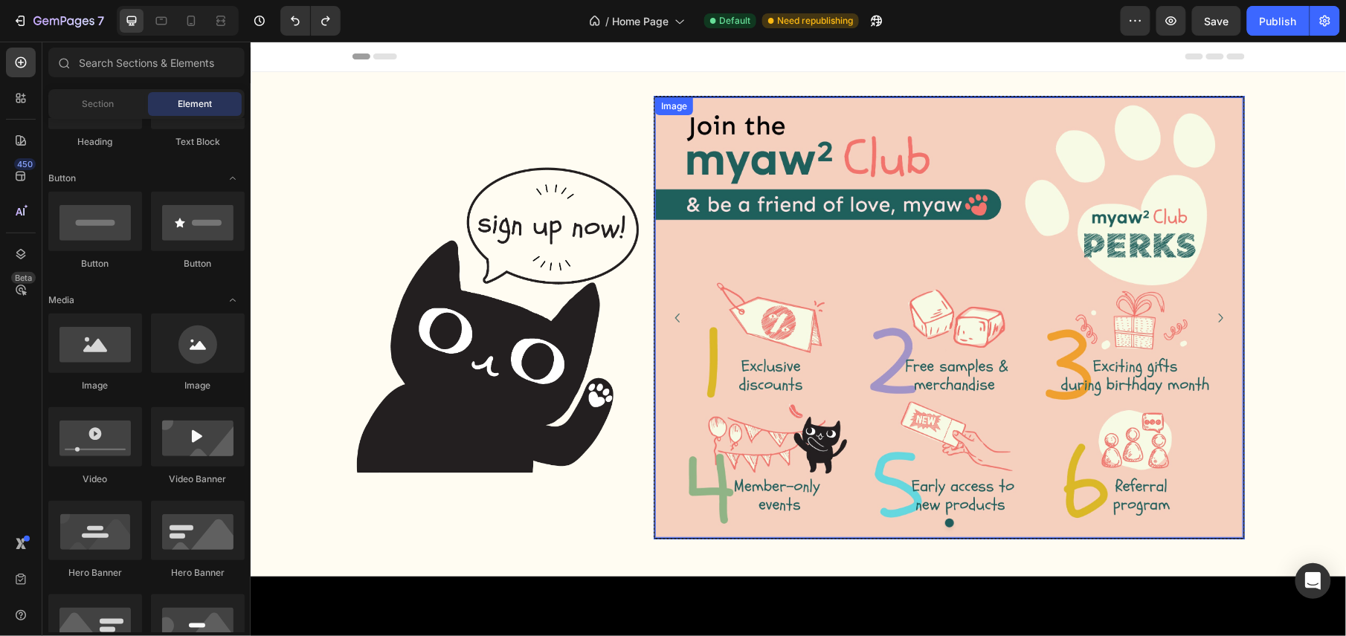
click at [798, 253] on img at bounding box center [948, 317] width 588 height 441
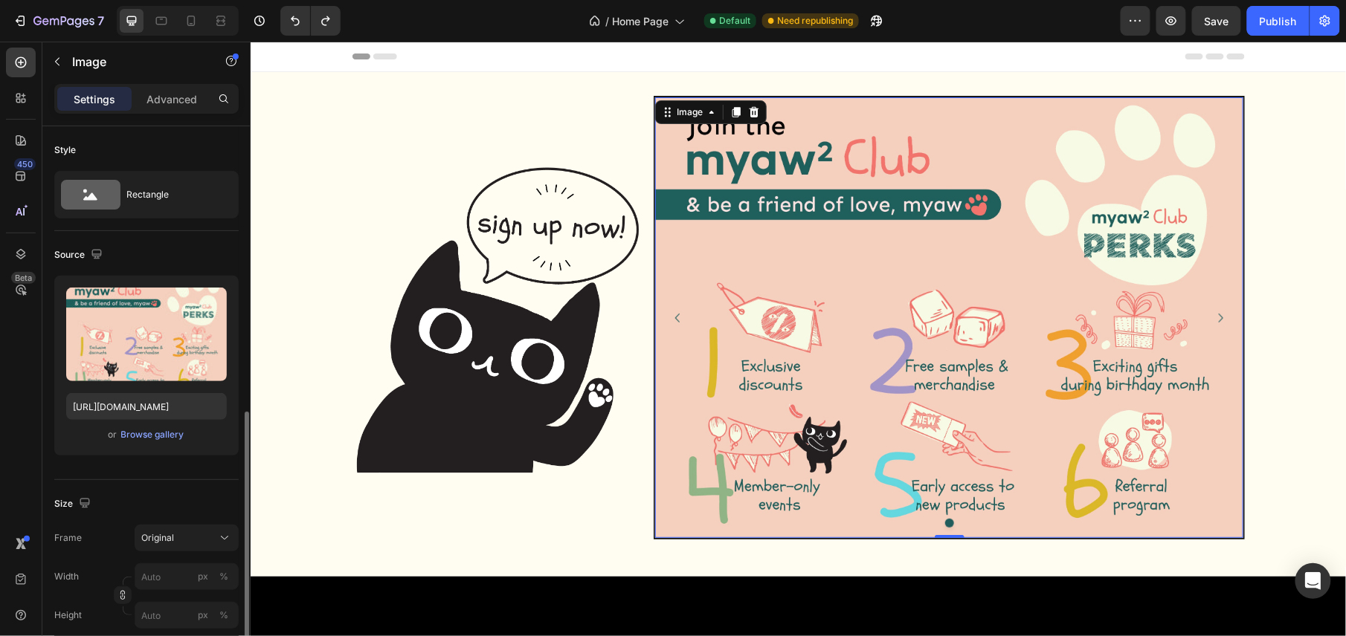
scroll to position [198, 0]
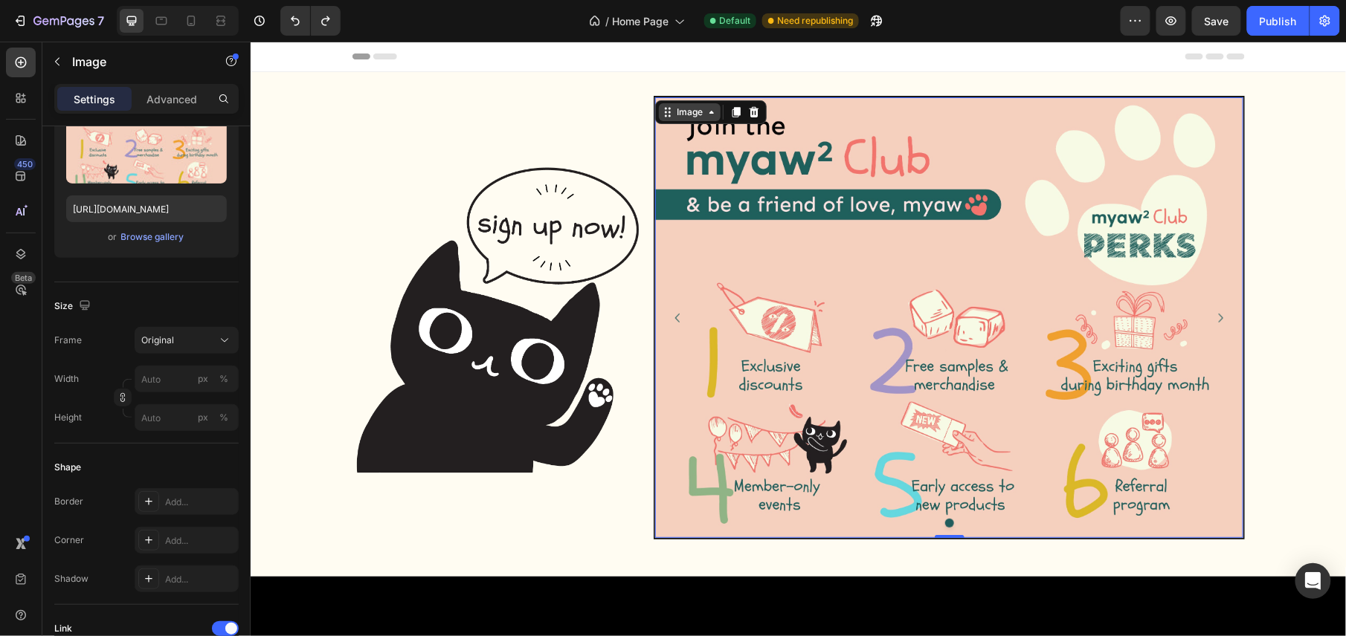
click at [681, 107] on div "Image" at bounding box center [689, 111] width 32 height 13
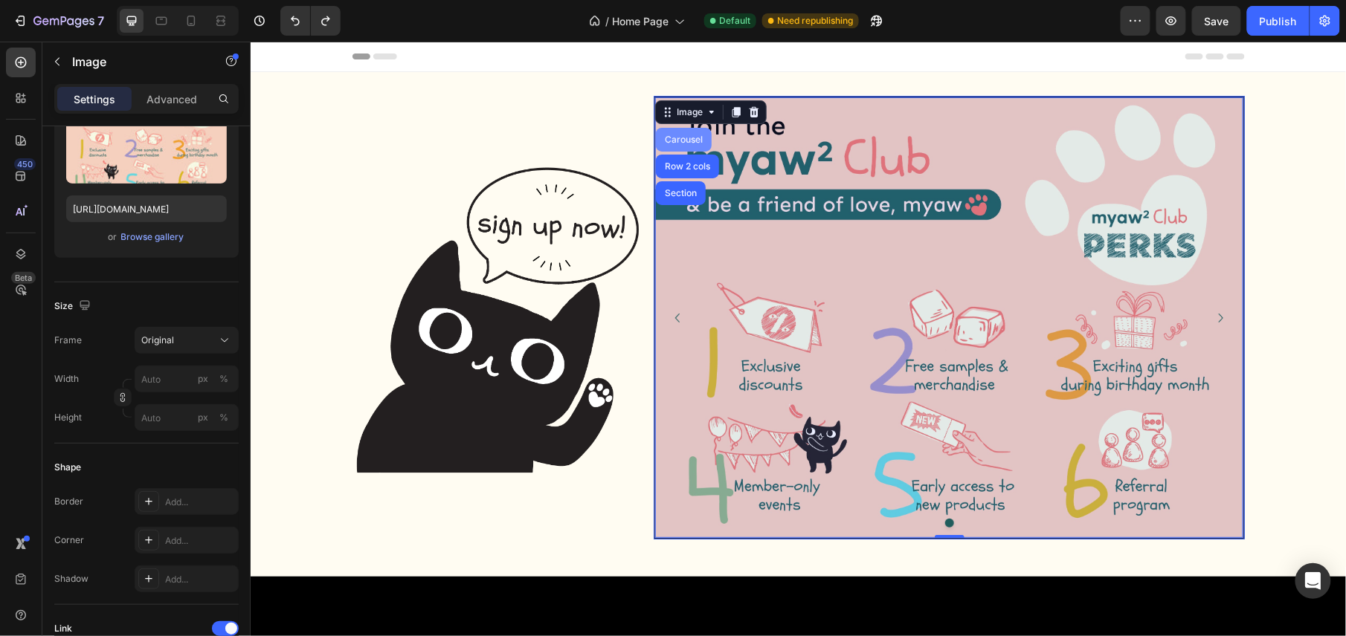
click at [673, 135] on div "Carousel" at bounding box center [683, 139] width 44 height 9
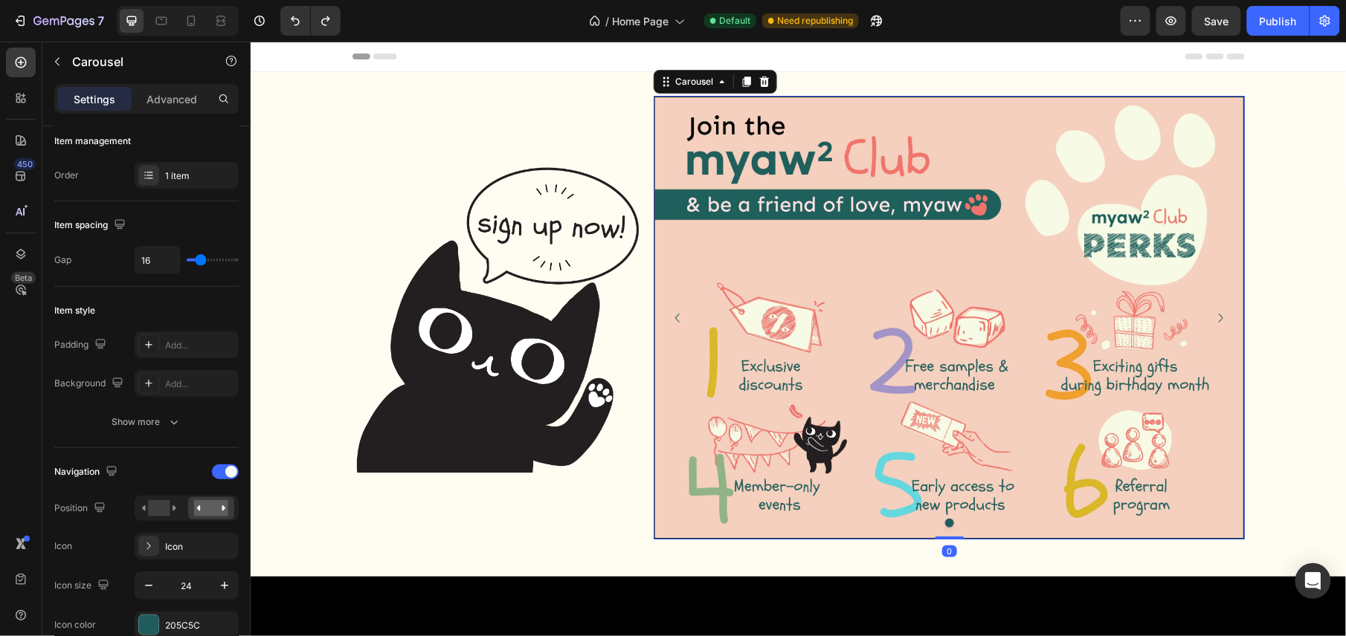
scroll to position [0, 0]
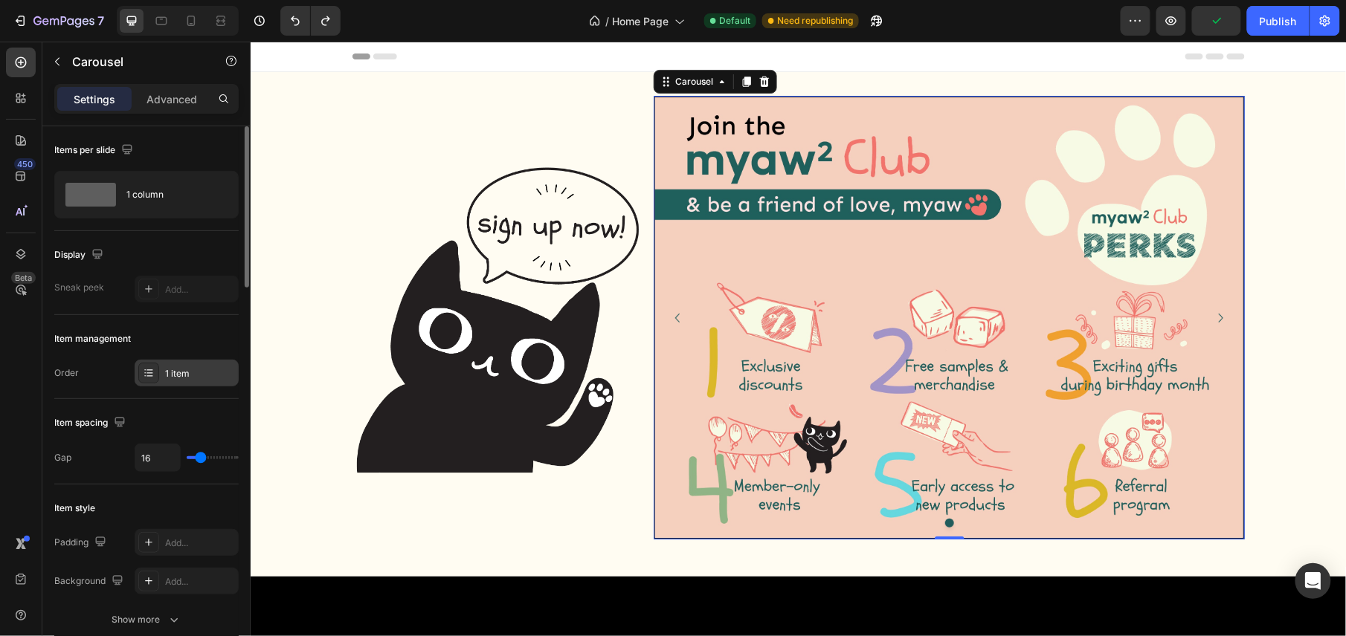
click at [143, 373] on icon at bounding box center [149, 373] width 12 height 12
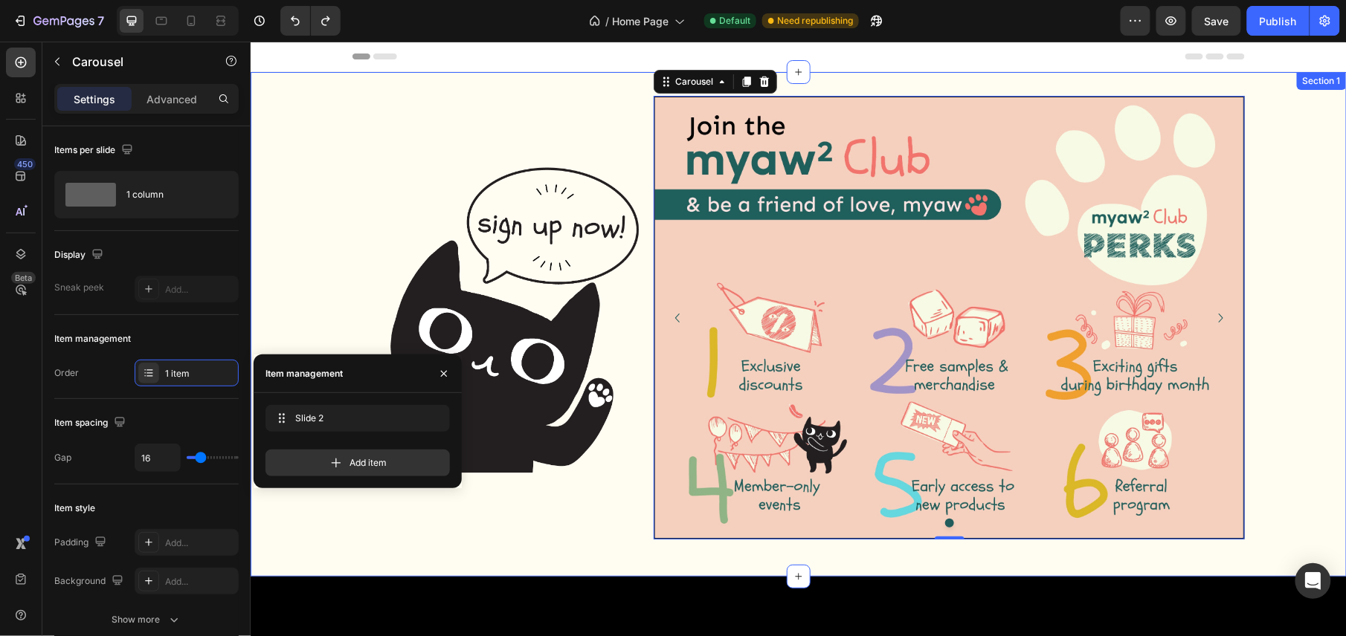
click at [262, 116] on div "Image Image Carousel 0 Row" at bounding box center [798, 317] width 1096 height 444
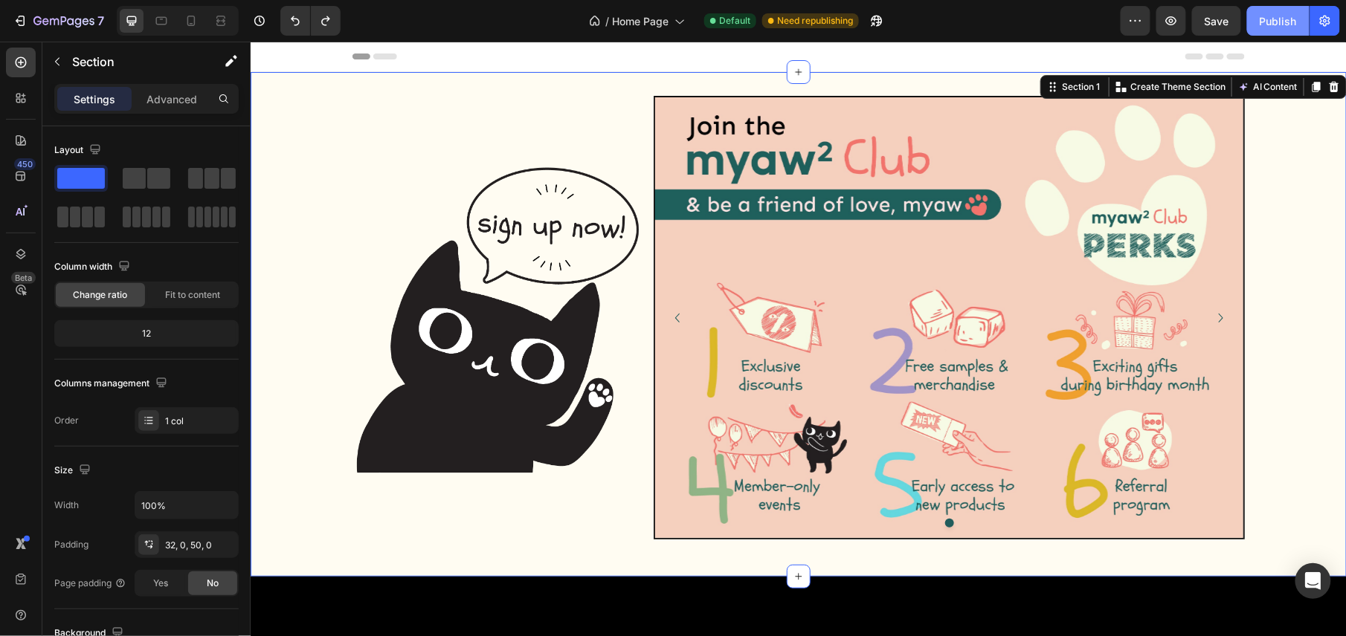
click at [1271, 13] on div "Publish" at bounding box center [1277, 21] width 37 height 16
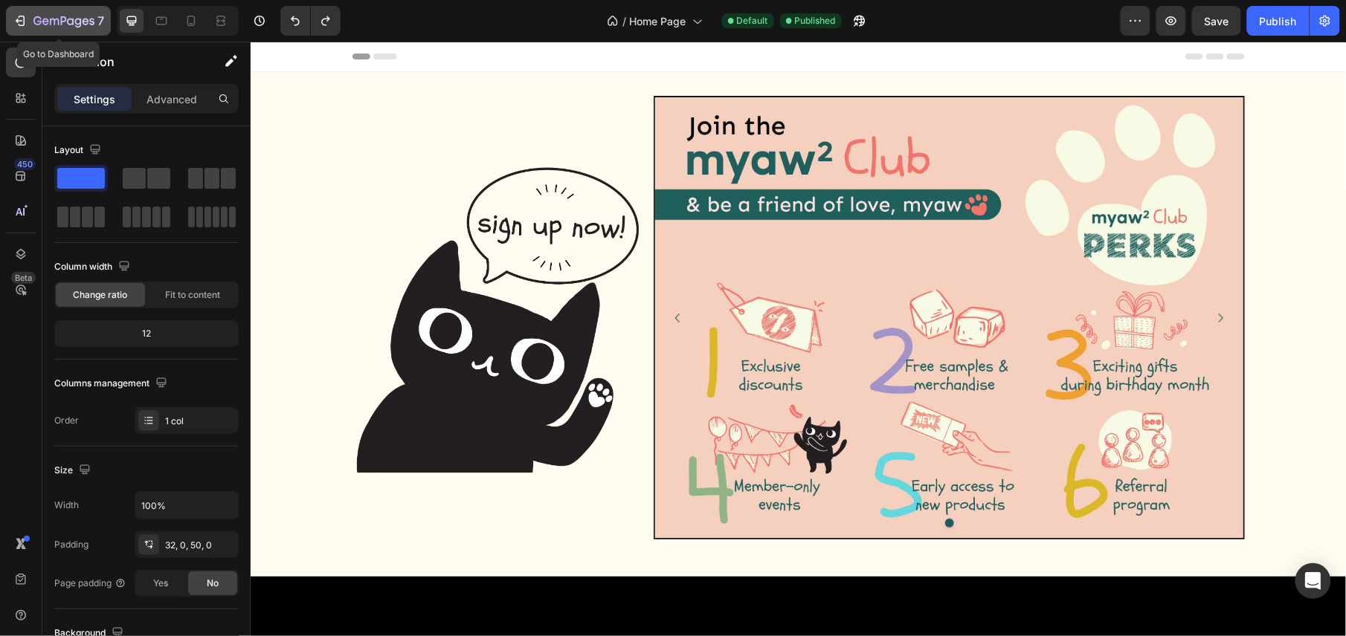
click at [48, 16] on icon "button" at bounding box center [63, 22] width 61 height 13
